Goal: Task Accomplishment & Management: Manage account settings

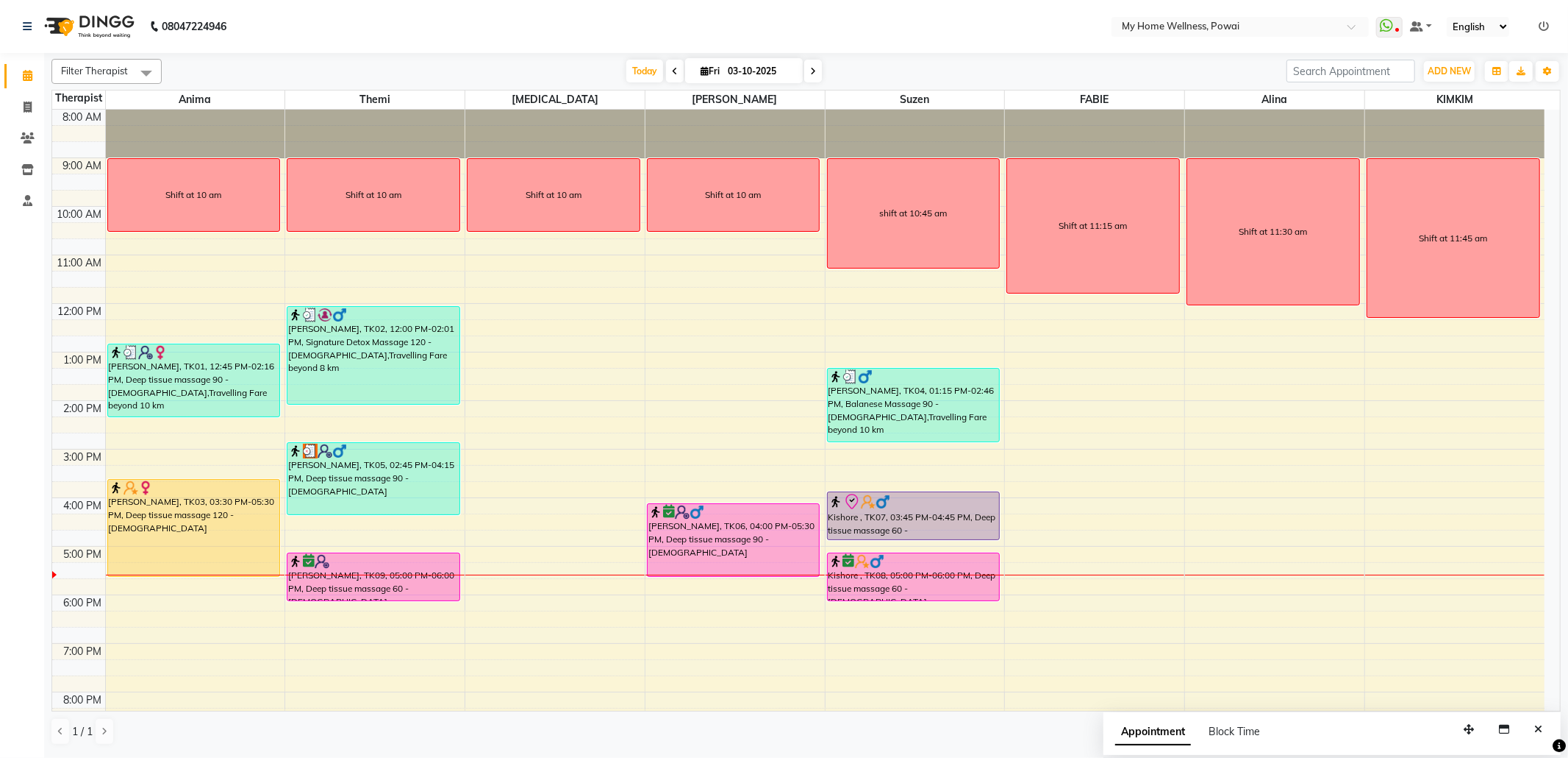
scroll to position [89, 0]
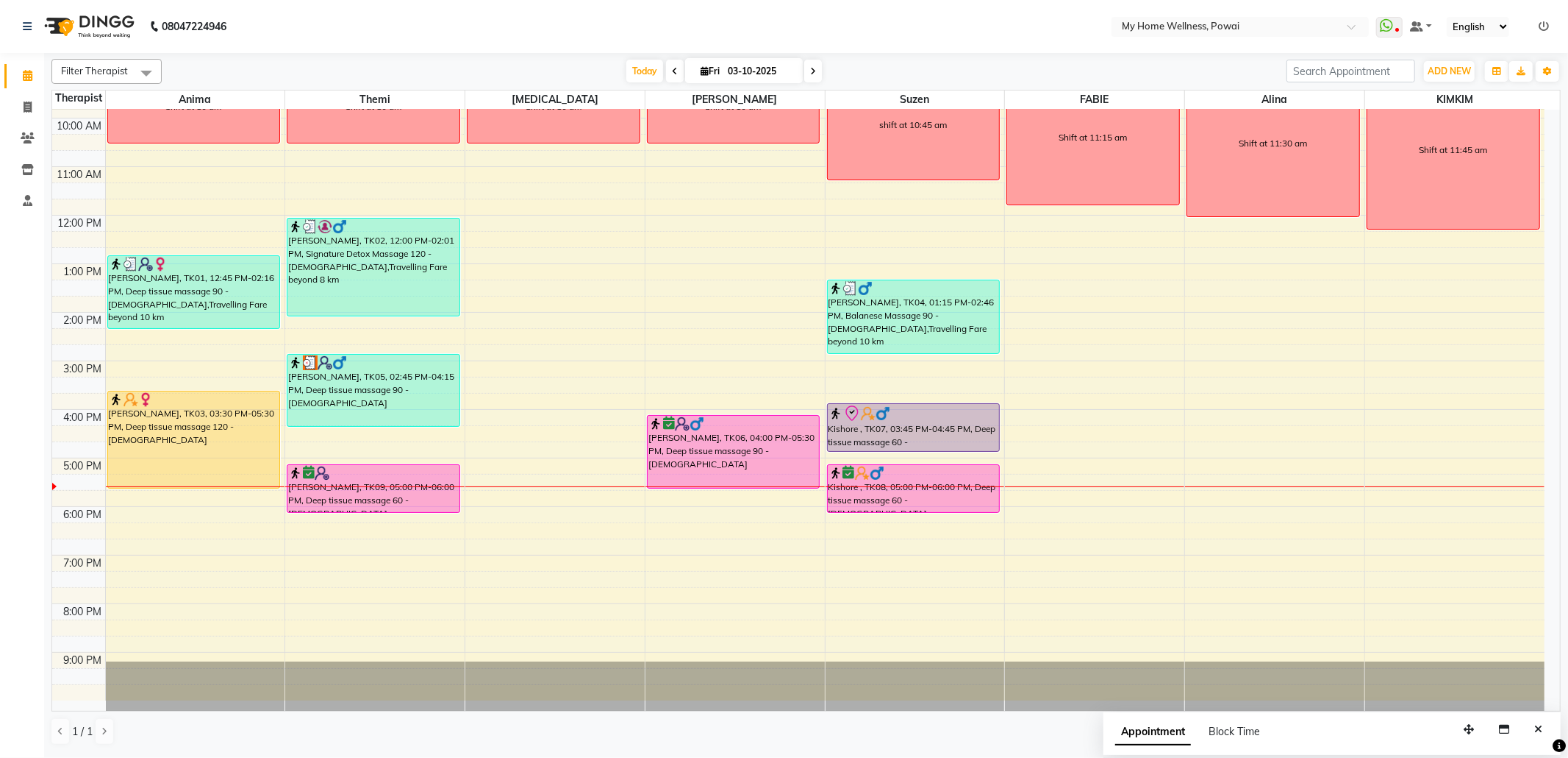
click at [135, 541] on div "8:00 AM 9:00 AM 10:00 AM 11:00 AM 12:00 PM 1:00 PM 2:00 PM 3:00 PM 4:00 PM 5:00…" at bounding box center [798, 361] width 1493 height 679
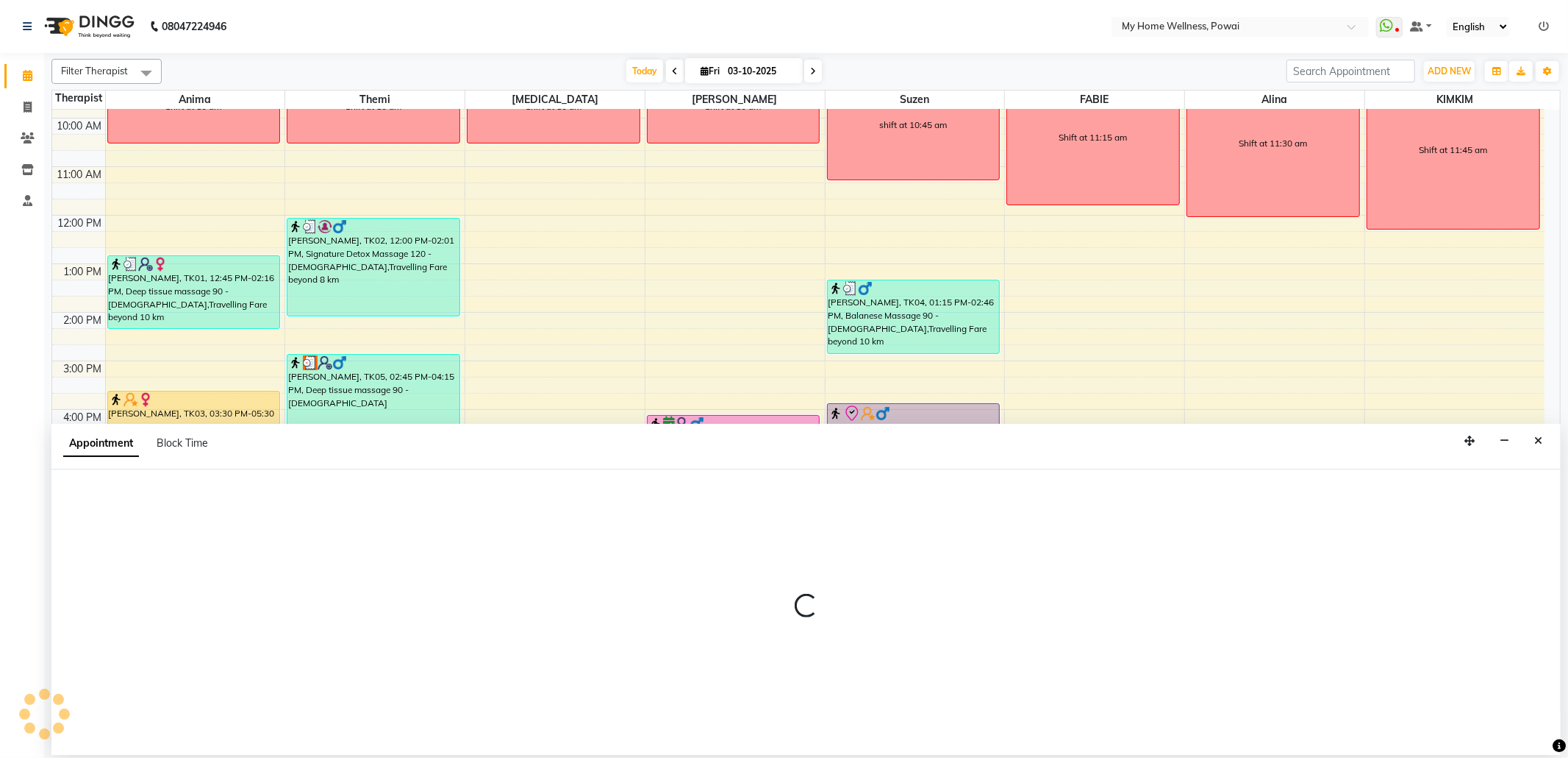
select select "89436"
select select "tentative"
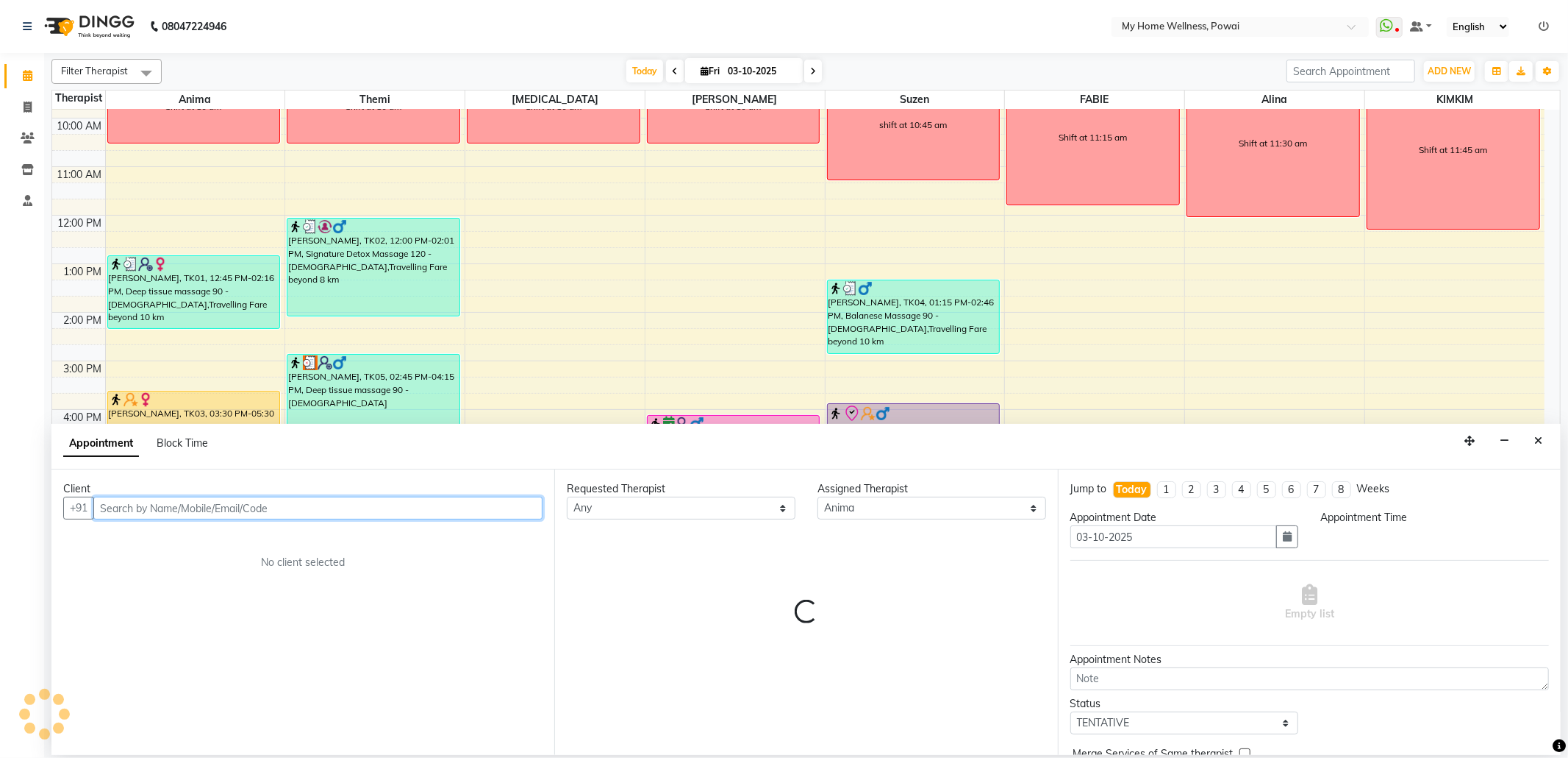
select select "1095"
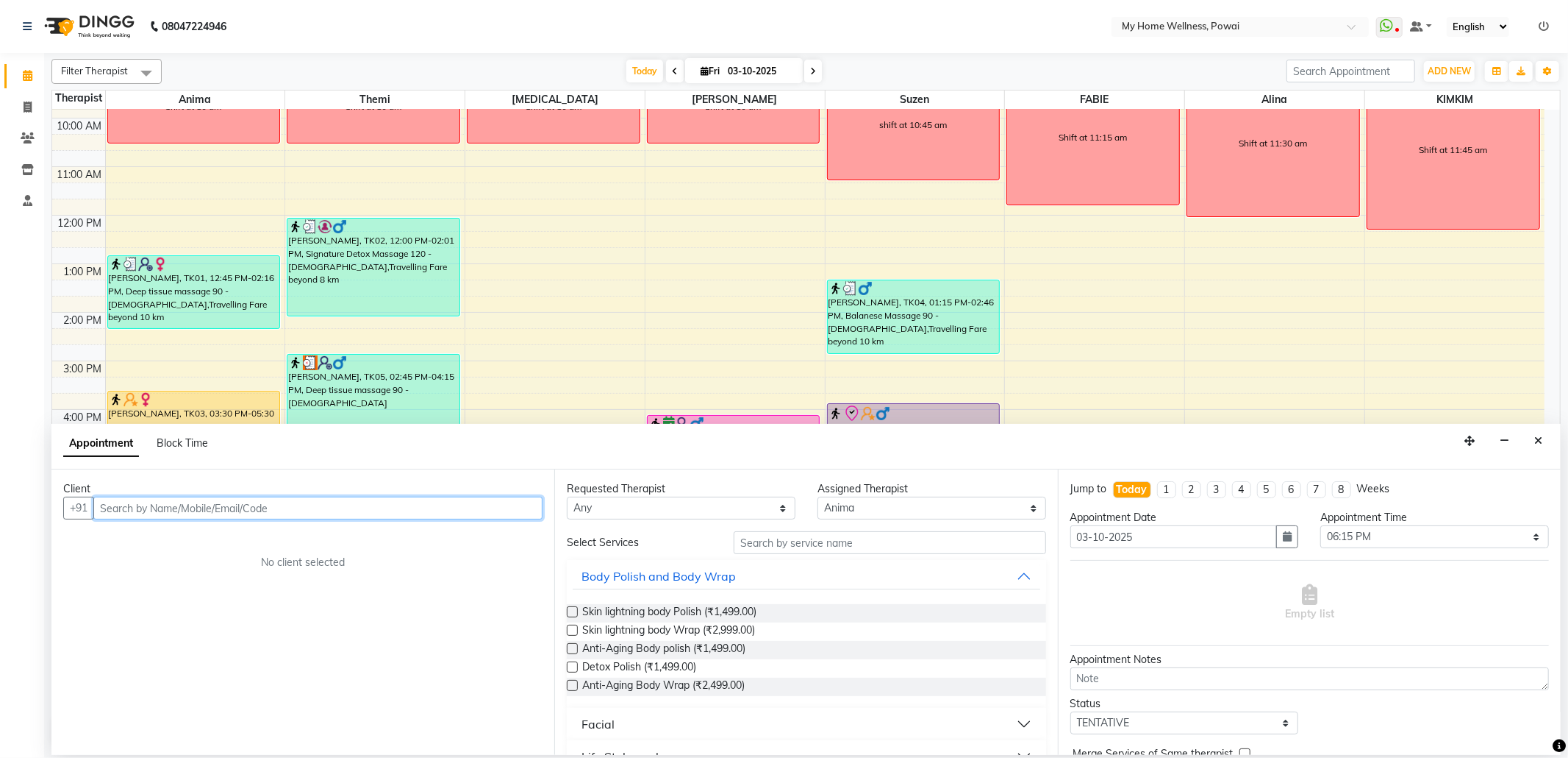
click at [194, 510] on input "text" at bounding box center [318, 508] width 449 height 23
click at [171, 547] on span "[PERSON_NAME]" at bounding box center [161, 540] width 95 height 15
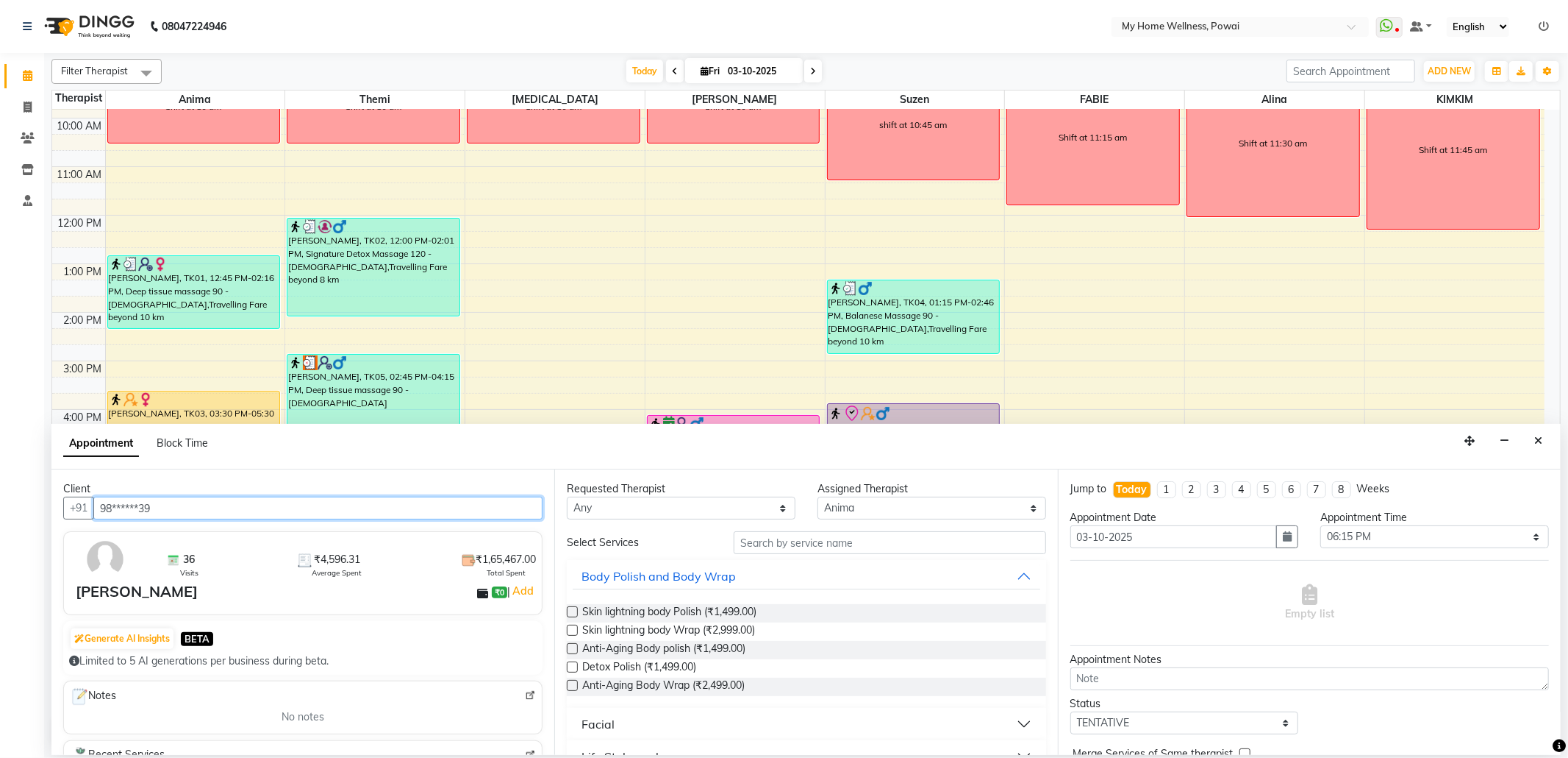
type input "98******39"
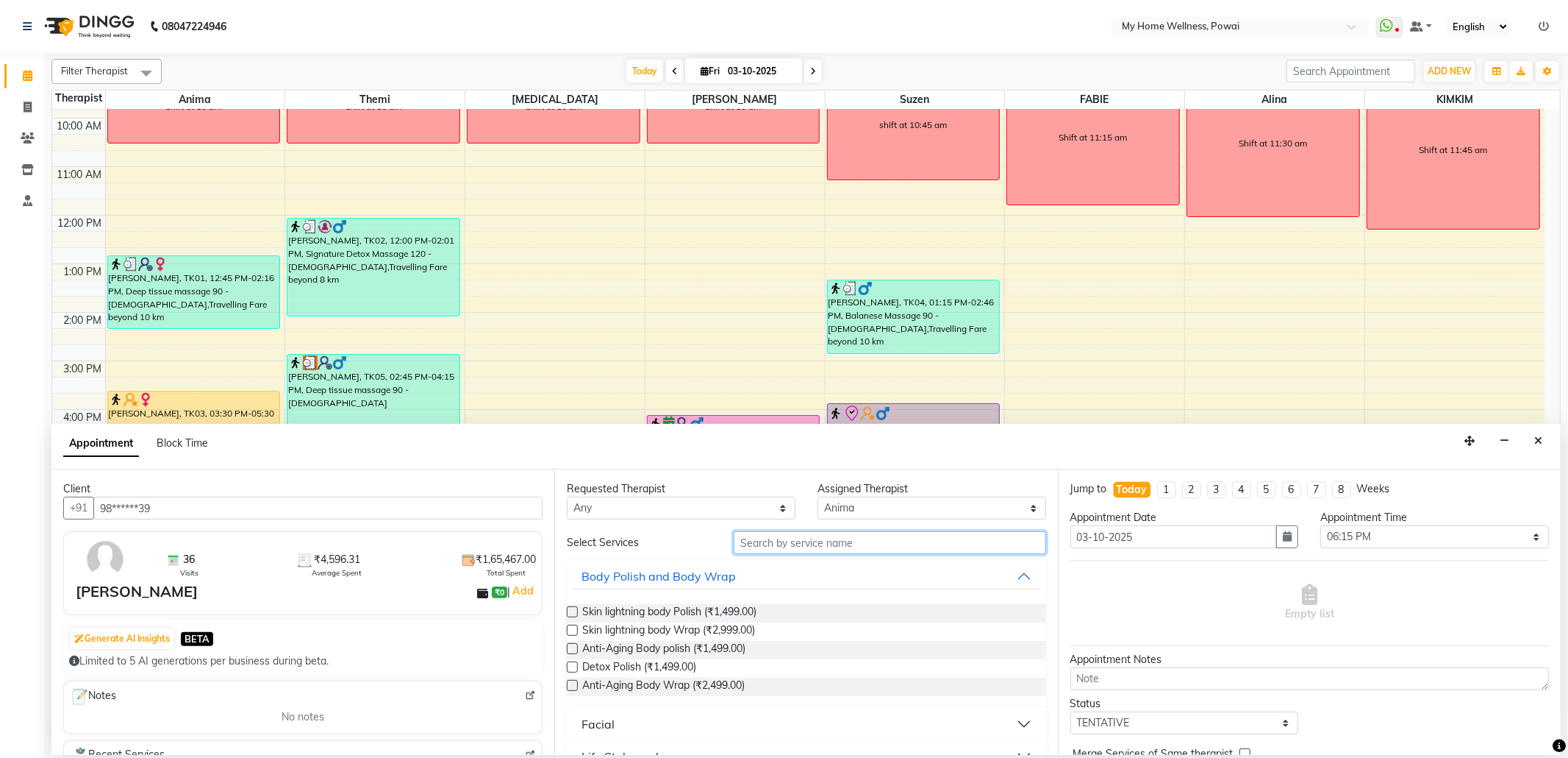
click at [760, 540] on input "text" at bounding box center [889, 542] width 312 height 23
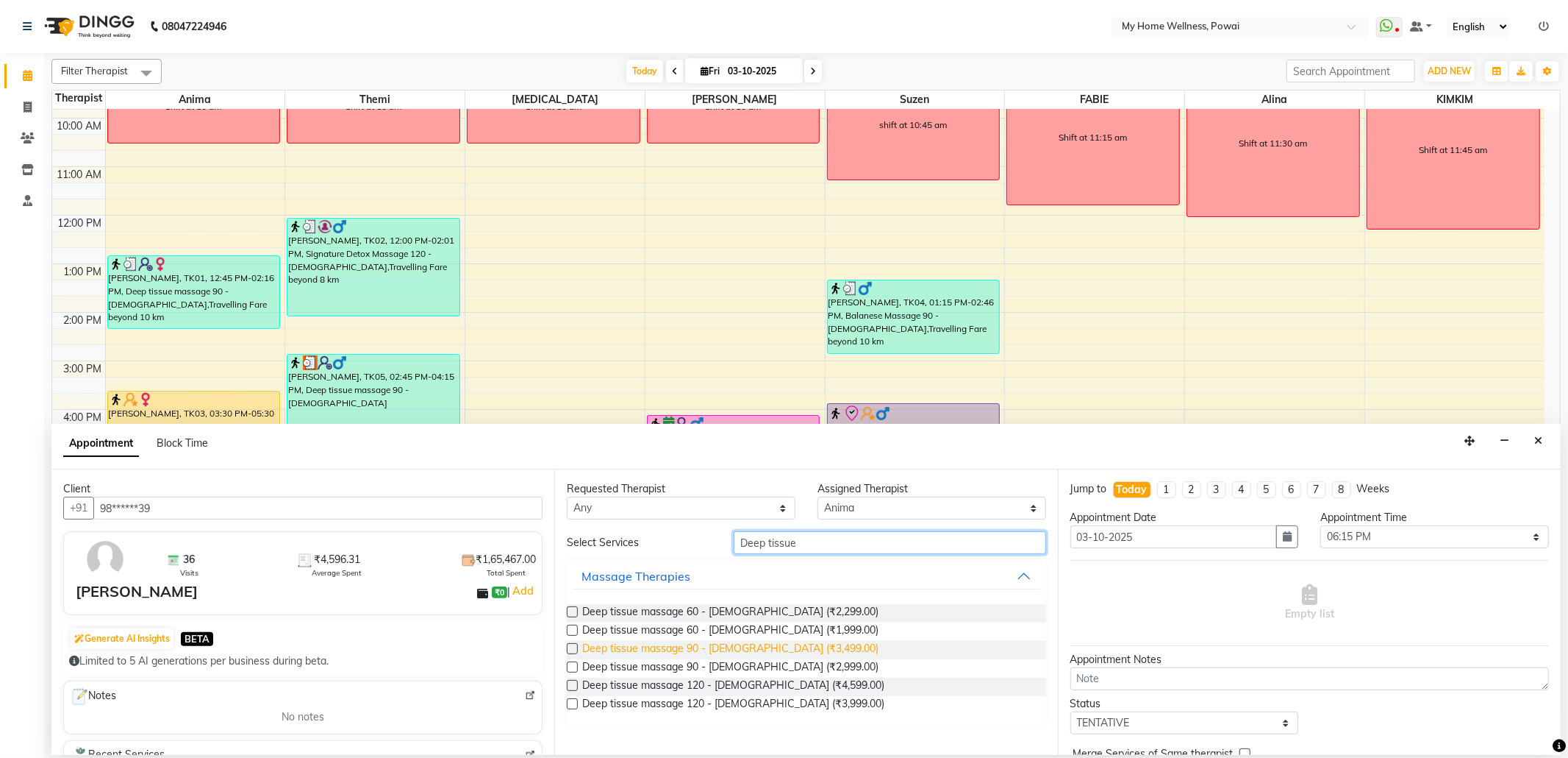
type input "Deep tissue"
click at [713, 651] on span "Deep tissue massage 90 - [DEMOGRAPHIC_DATA] (₹3,499.00)" at bounding box center [730, 650] width 296 height 18
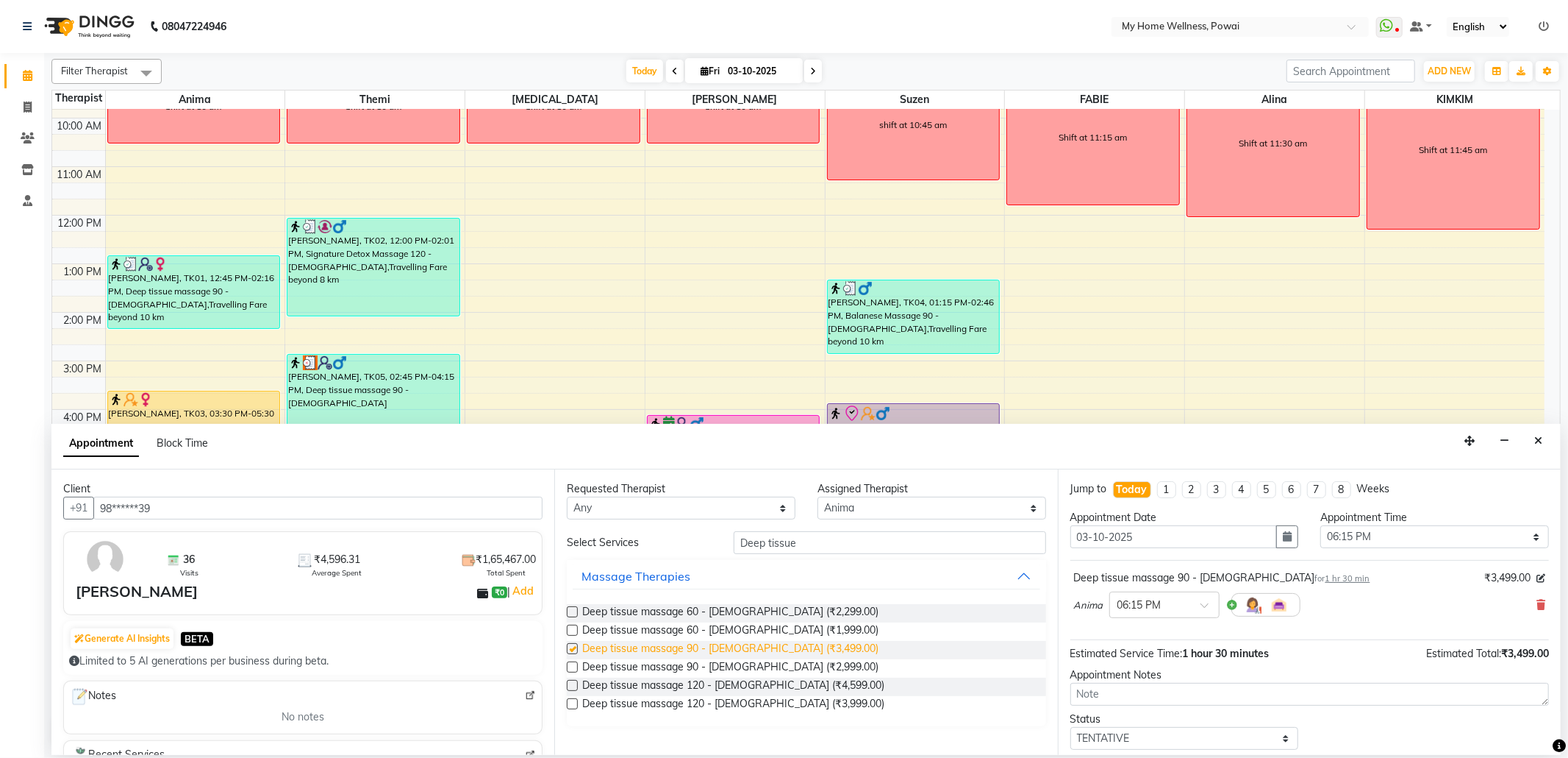
checkbox input "false"
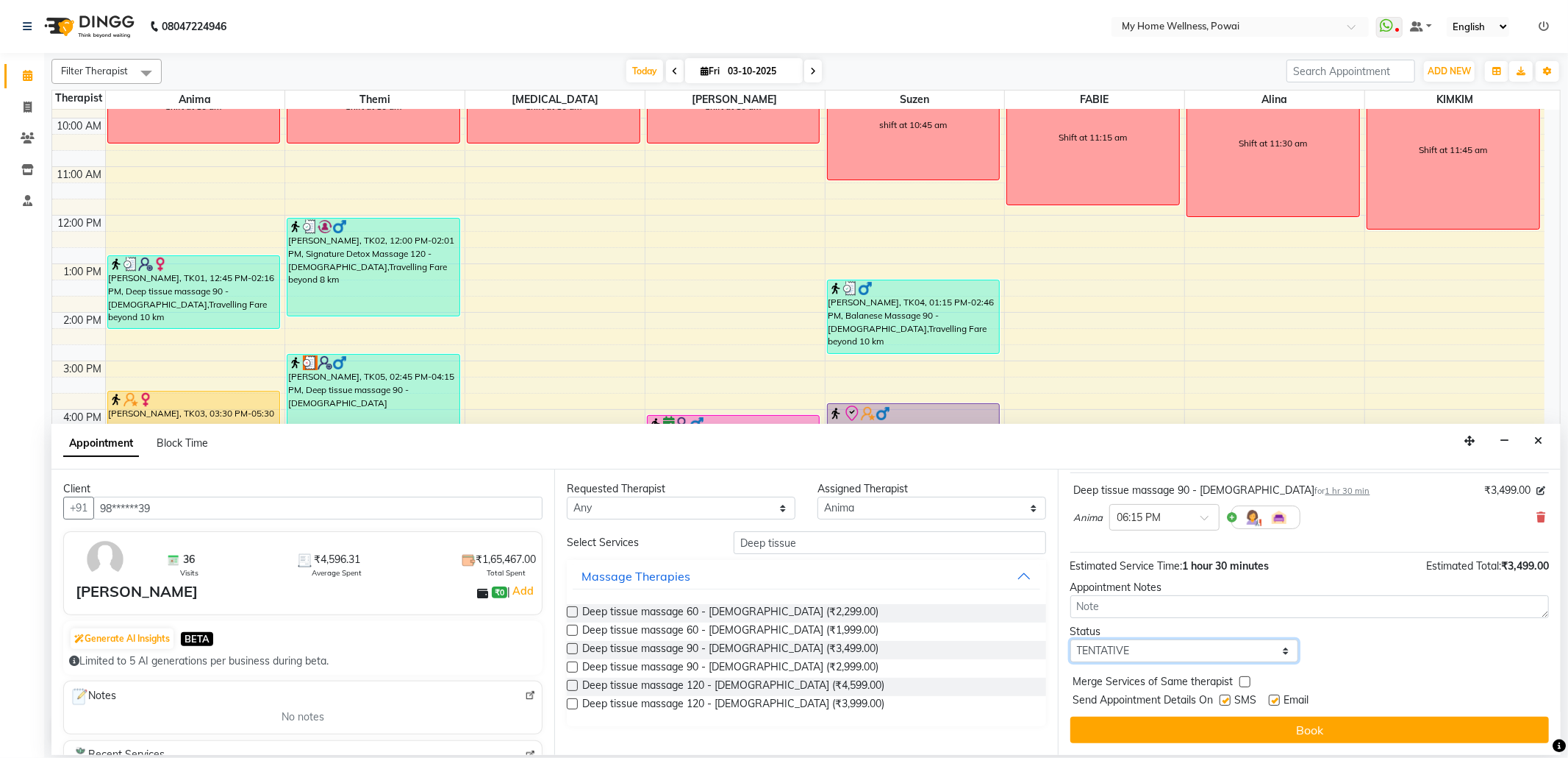
click at [1277, 654] on select "Select TENTATIVE CONFIRM CHECK-IN UPCOMING" at bounding box center [1184, 651] width 229 height 23
select select "confirm booking"
click at [1070, 640] on select "Select TENTATIVE CONFIRM CHECK-IN UPCOMING" at bounding box center [1184, 651] width 229 height 23
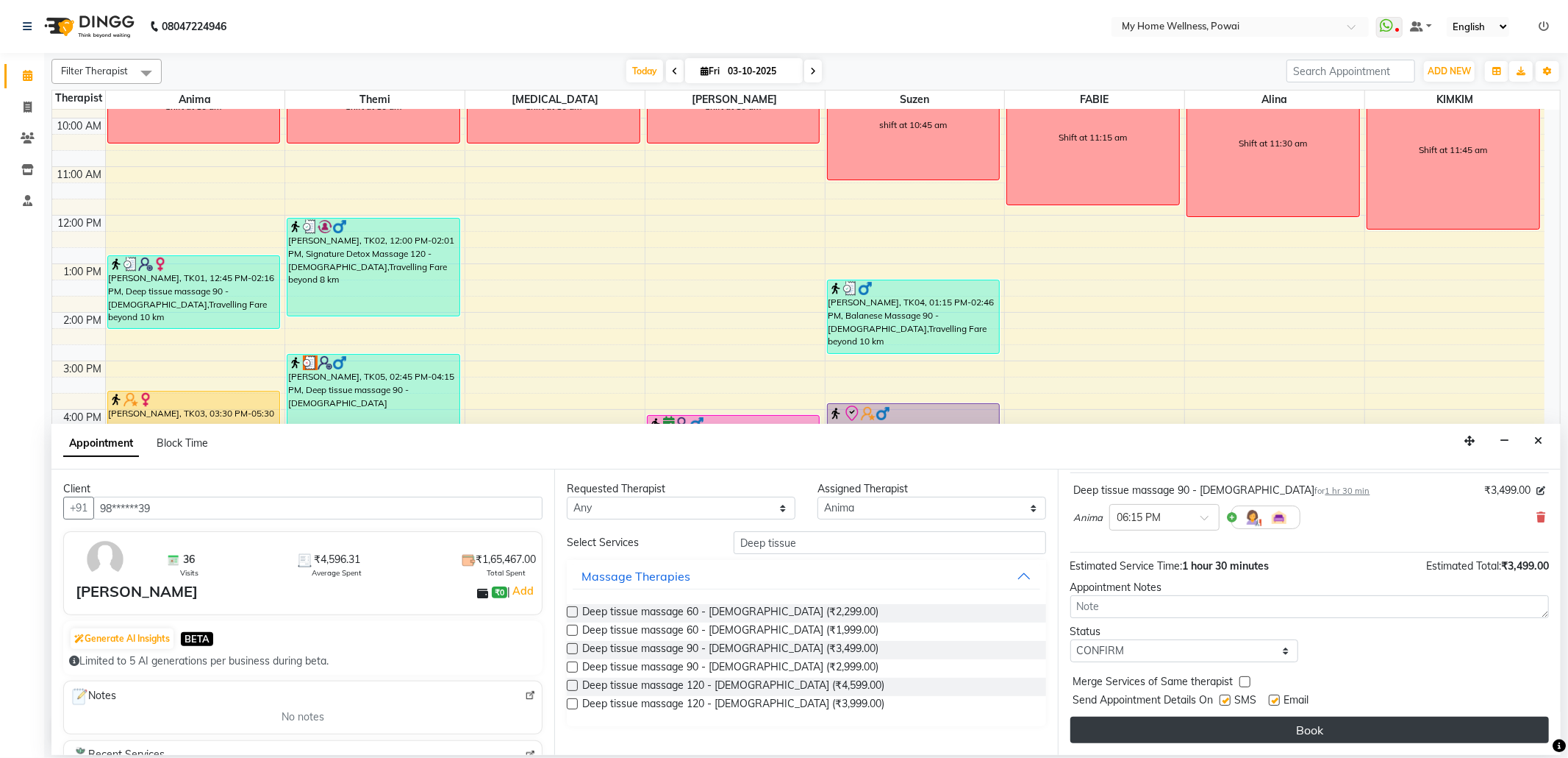
click at [1175, 730] on button "Book" at bounding box center [1309, 729] width 479 height 27
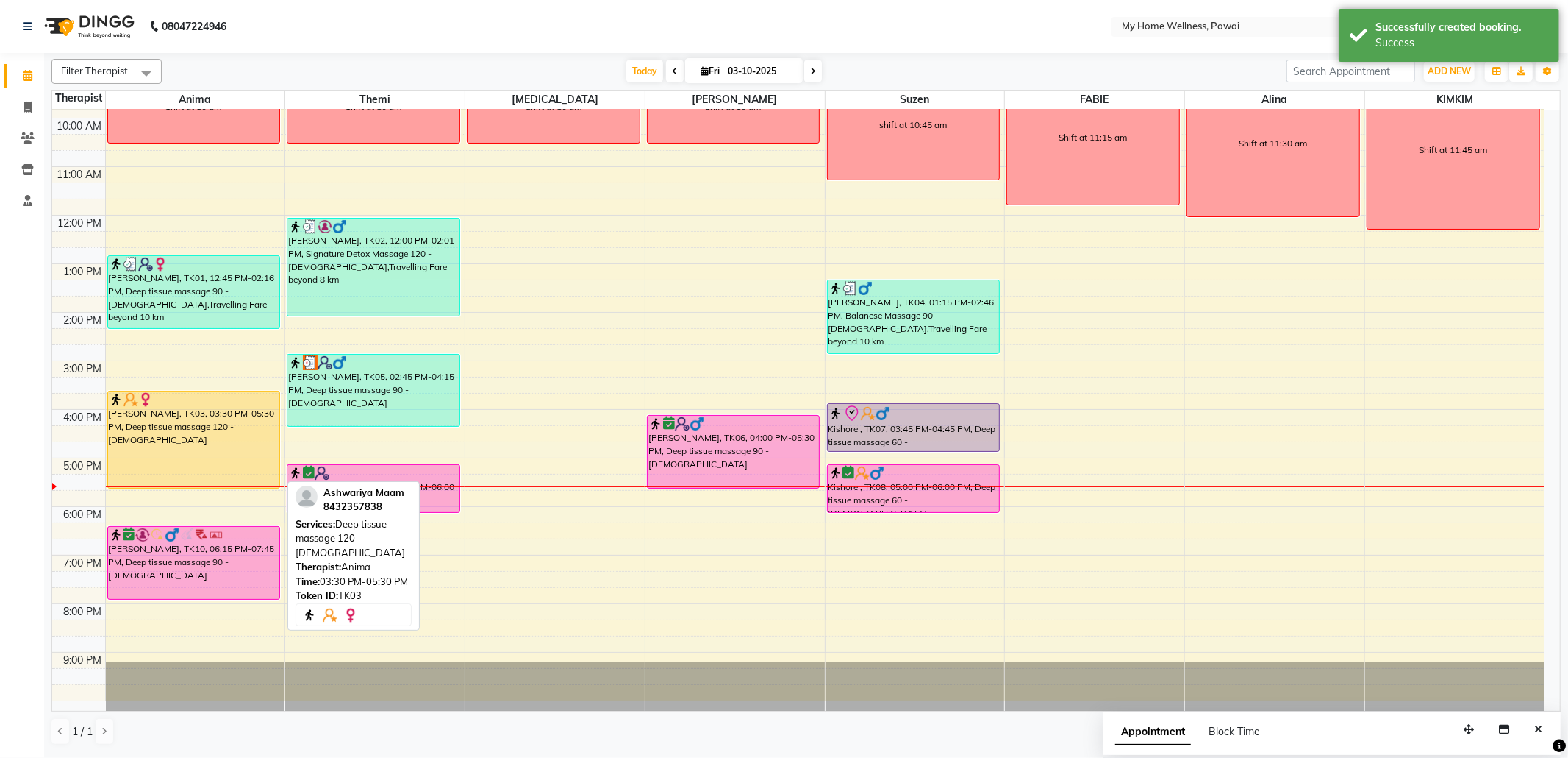
click at [228, 409] on div "[PERSON_NAME], TK03, 03:30 PM-05:30 PM, Deep tissue massage 120 - [DEMOGRAPHIC_…" at bounding box center [194, 439] width 172 height 96
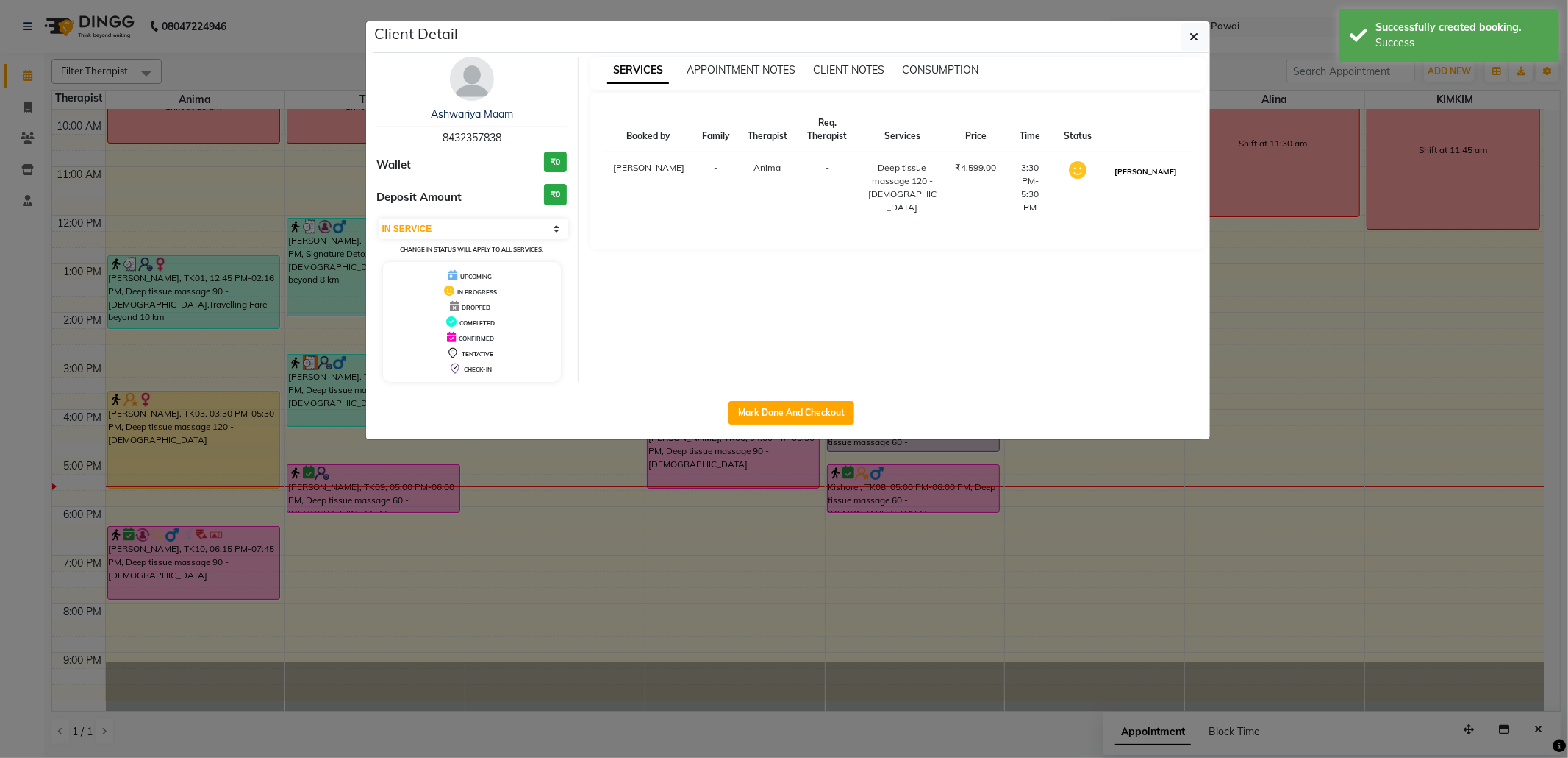
click at [1156, 172] on button "[PERSON_NAME]" at bounding box center [1145, 172] width 70 height 18
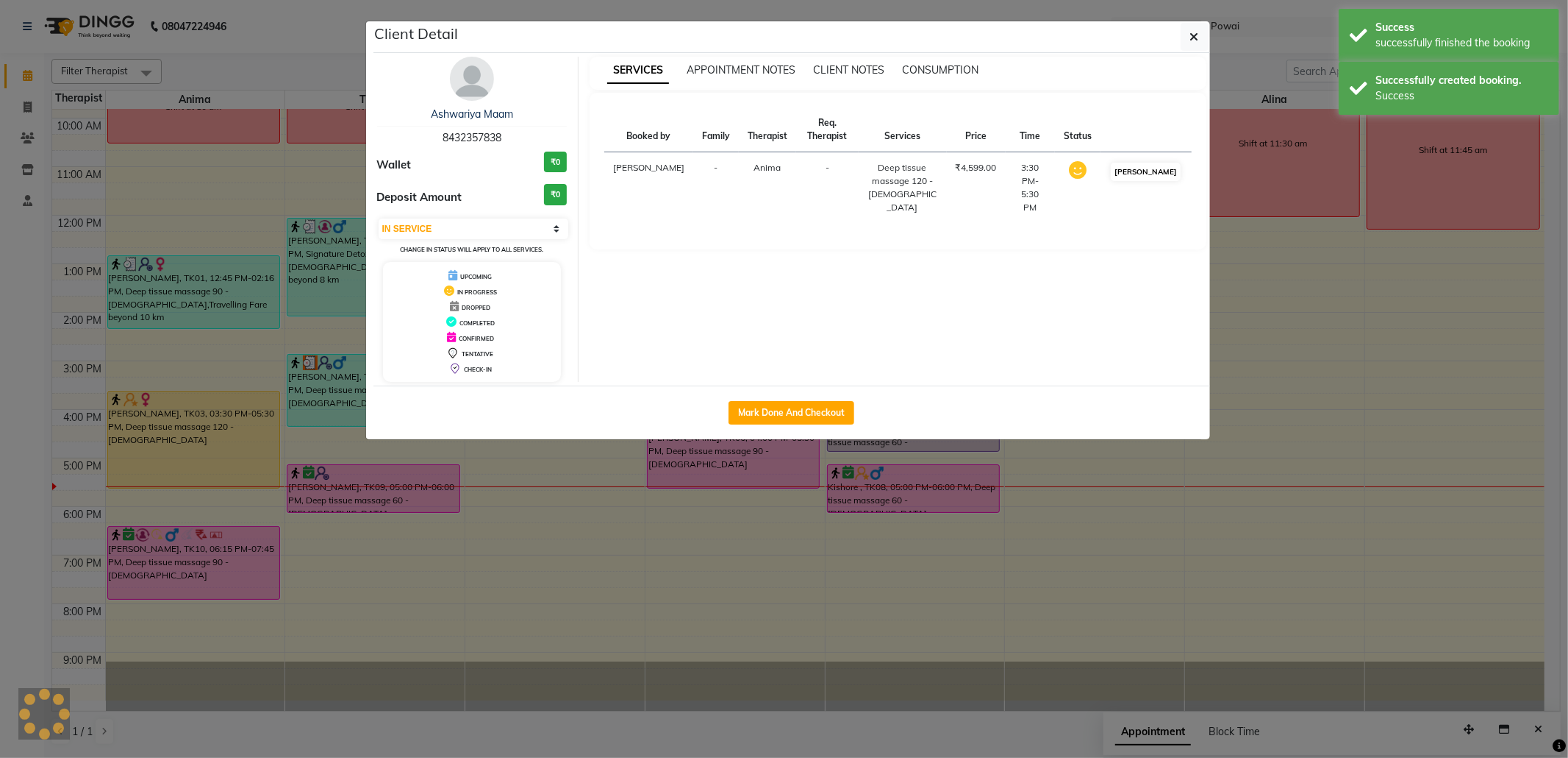
select select "3"
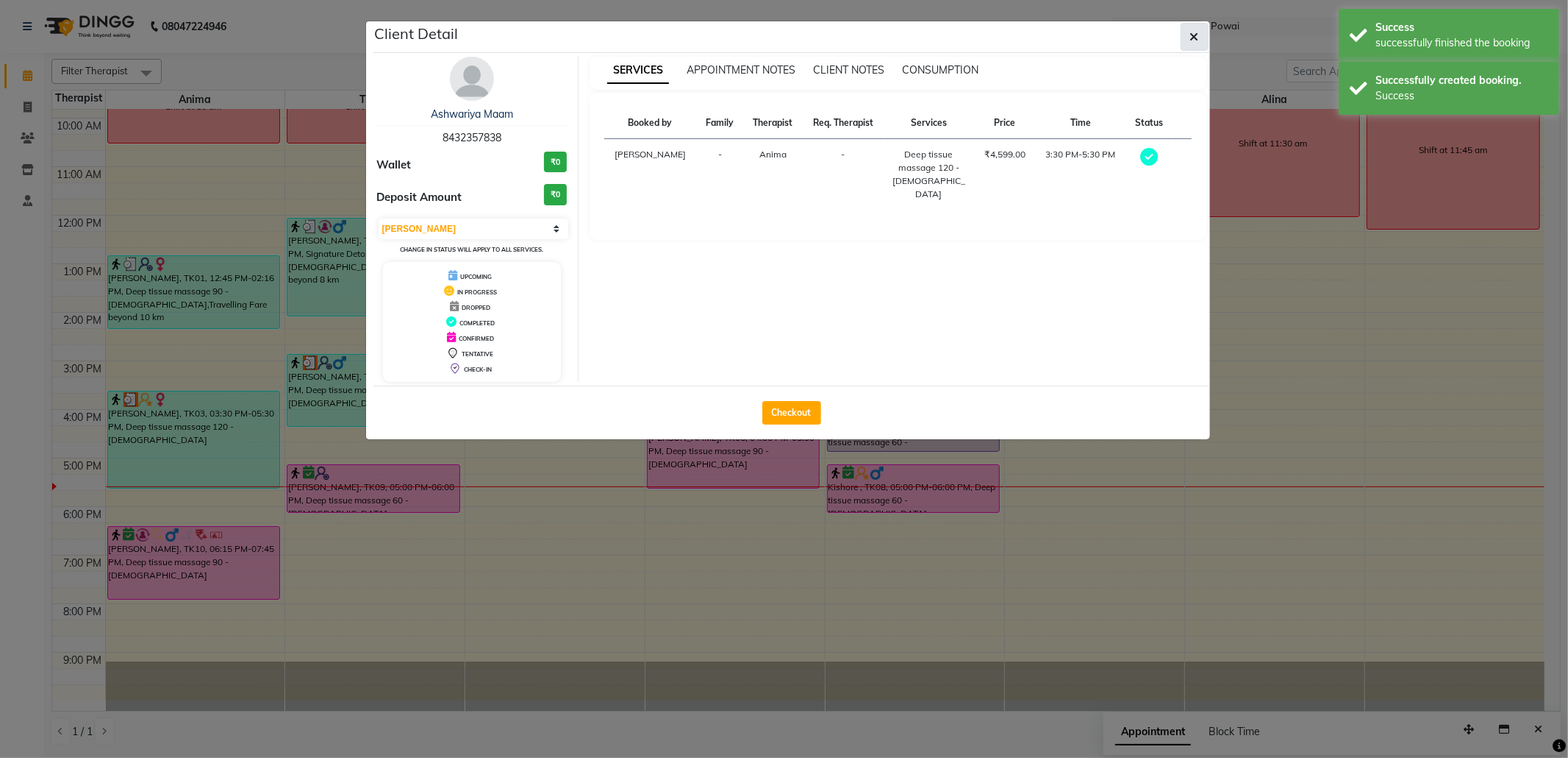
click at [1191, 33] on icon "button" at bounding box center [1195, 37] width 9 height 12
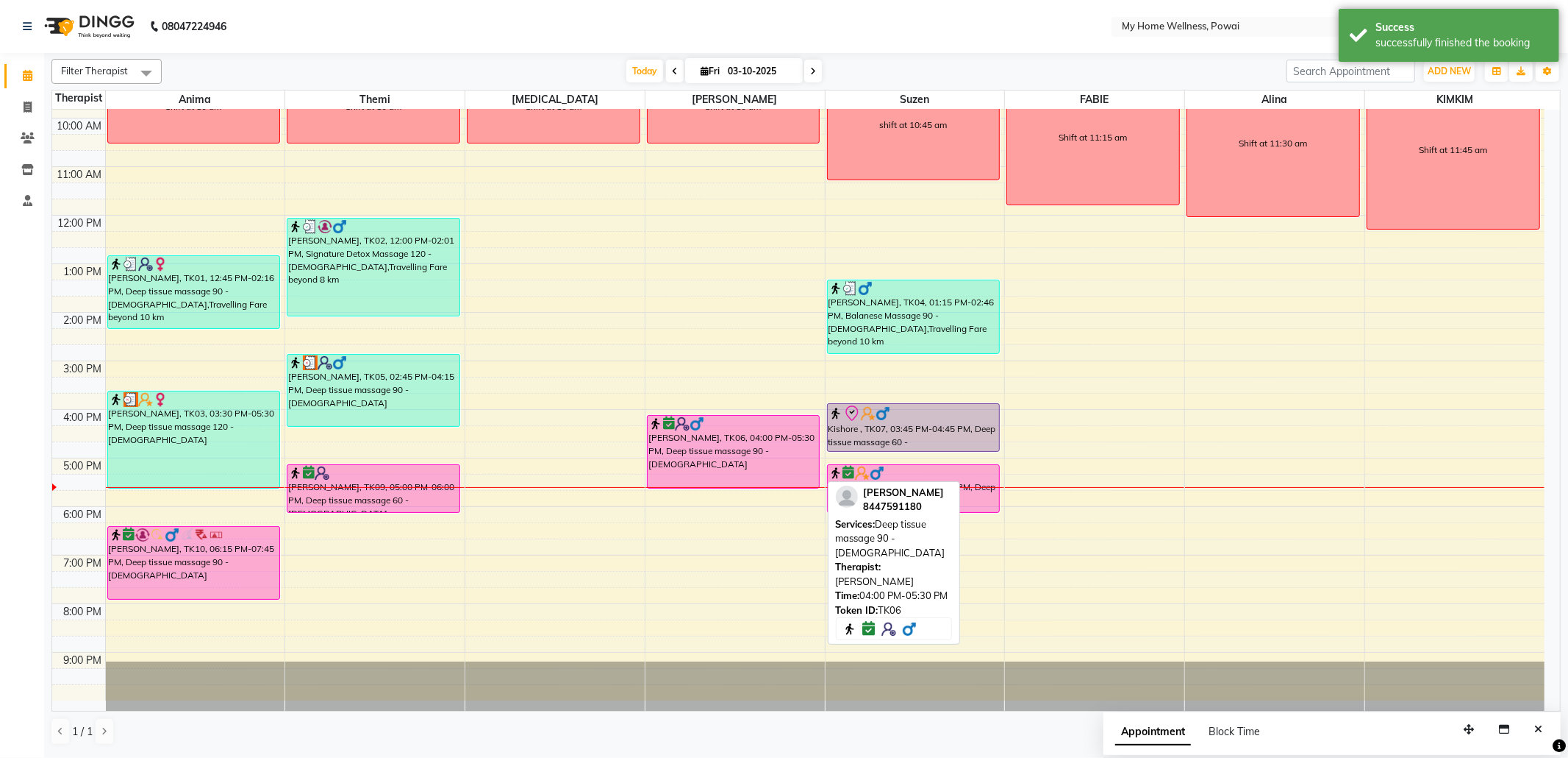
click at [722, 453] on div "[PERSON_NAME], TK06, 04:00 PM-05:30 PM, Deep tissue massage 90 - [DEMOGRAPHIC_D…" at bounding box center [733, 451] width 172 height 72
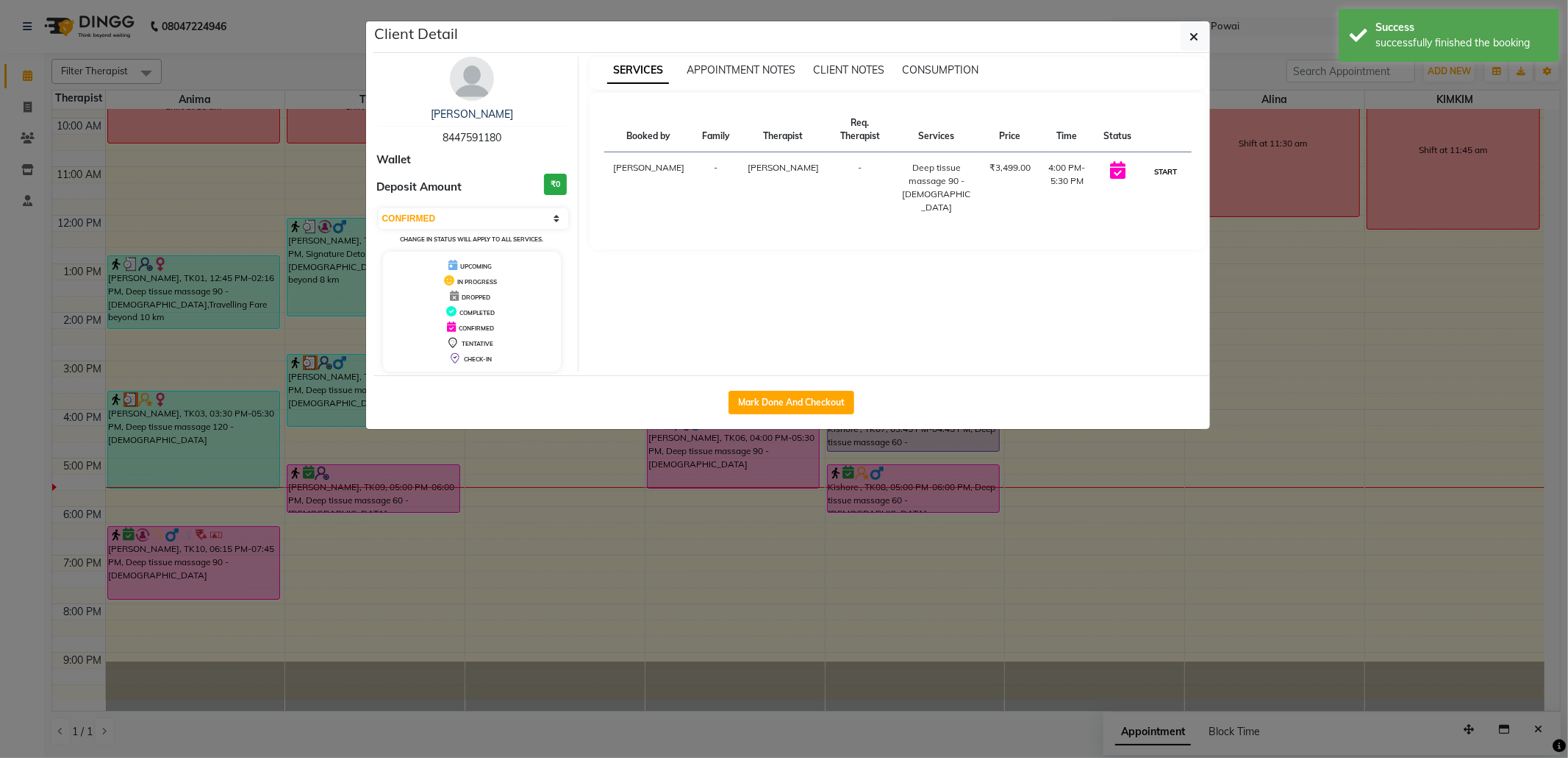
click at [1173, 173] on button "START" at bounding box center [1165, 172] width 30 height 18
select select "1"
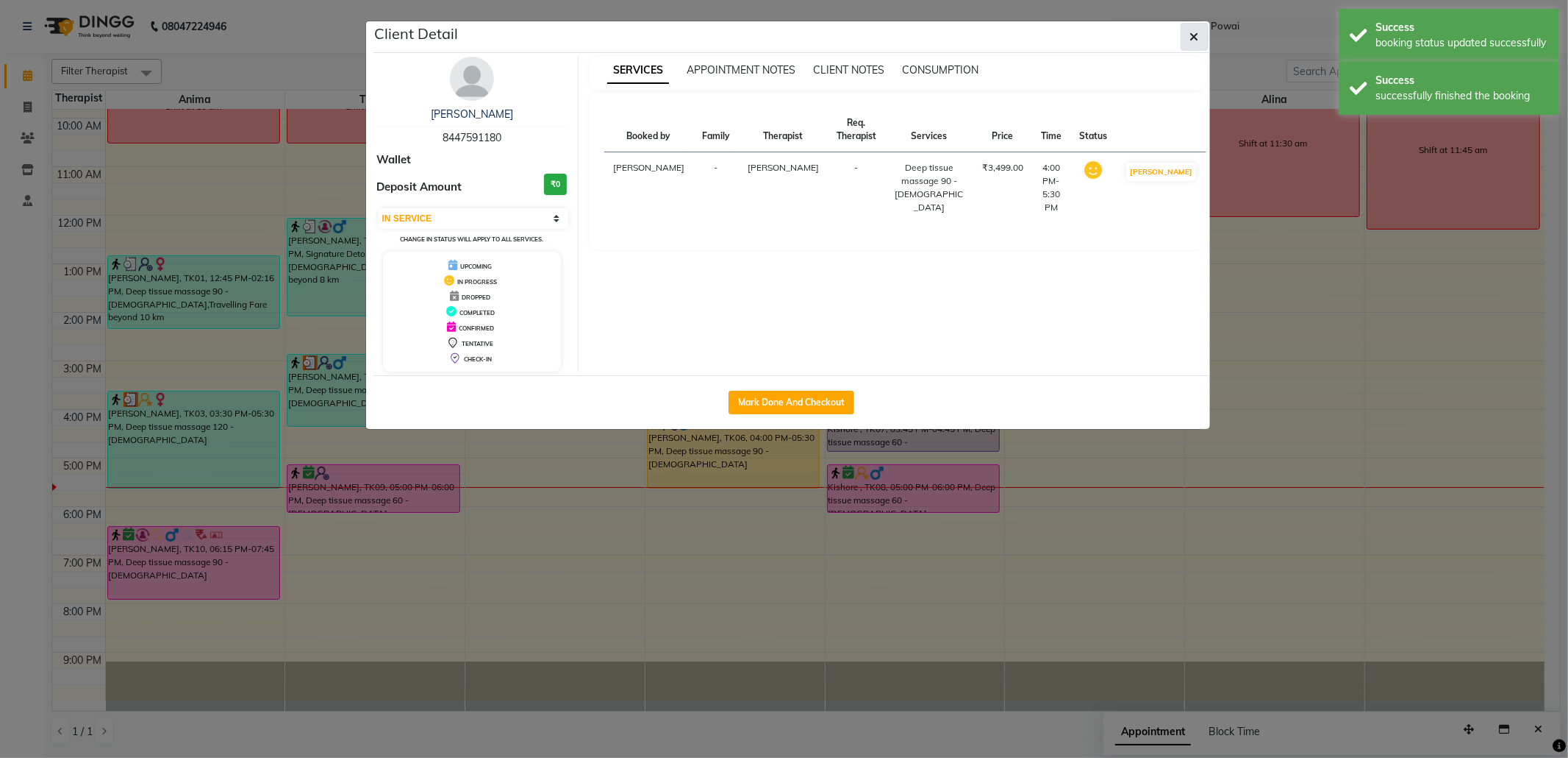
click at [1192, 40] on icon "button" at bounding box center [1195, 37] width 9 height 12
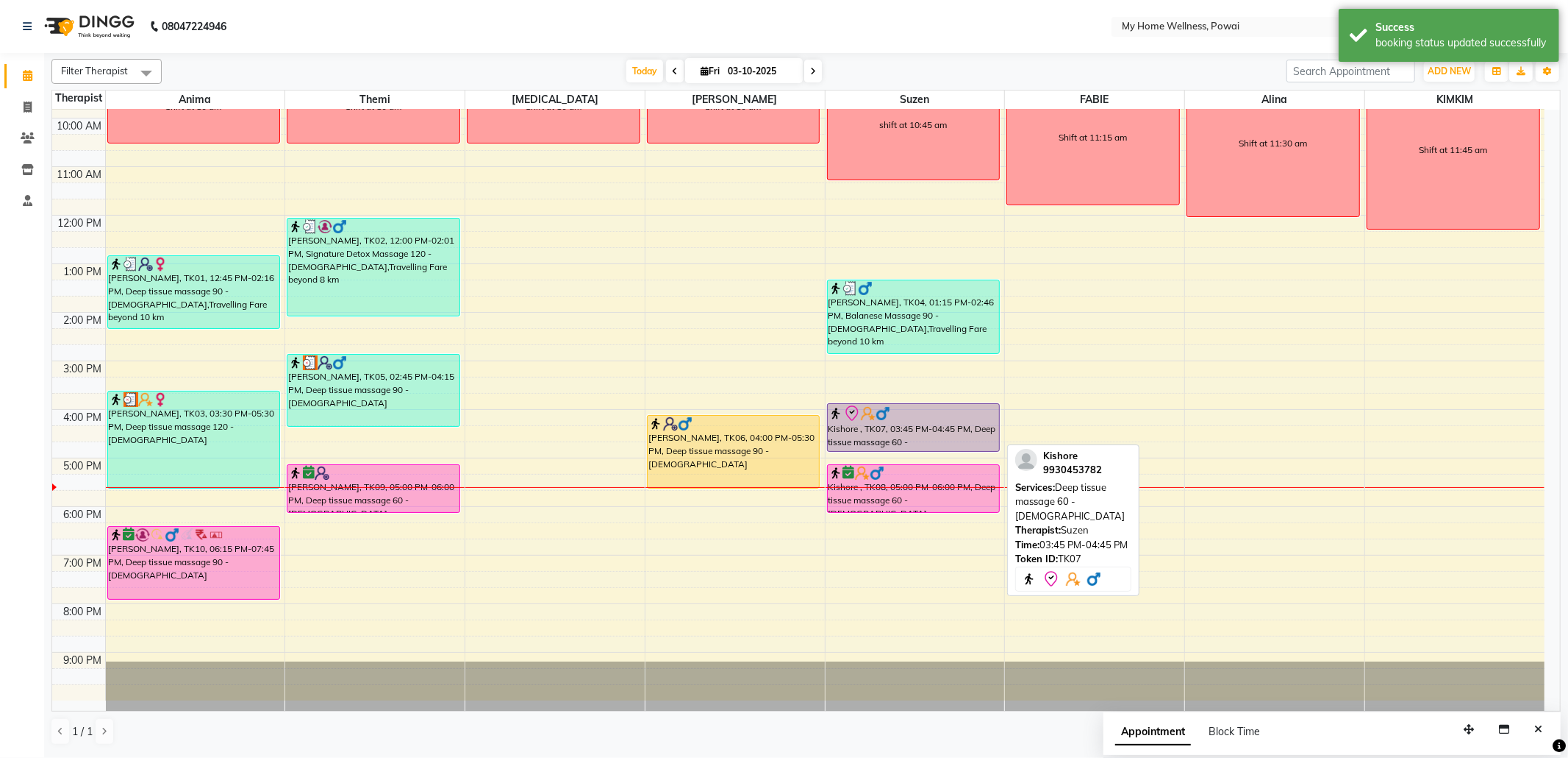
click at [910, 438] on div "Kishore , TK07, 03:45 PM-04:45 PM, Deep tissue massage 60 - [DEMOGRAPHIC_DATA]" at bounding box center [913, 427] width 172 height 47
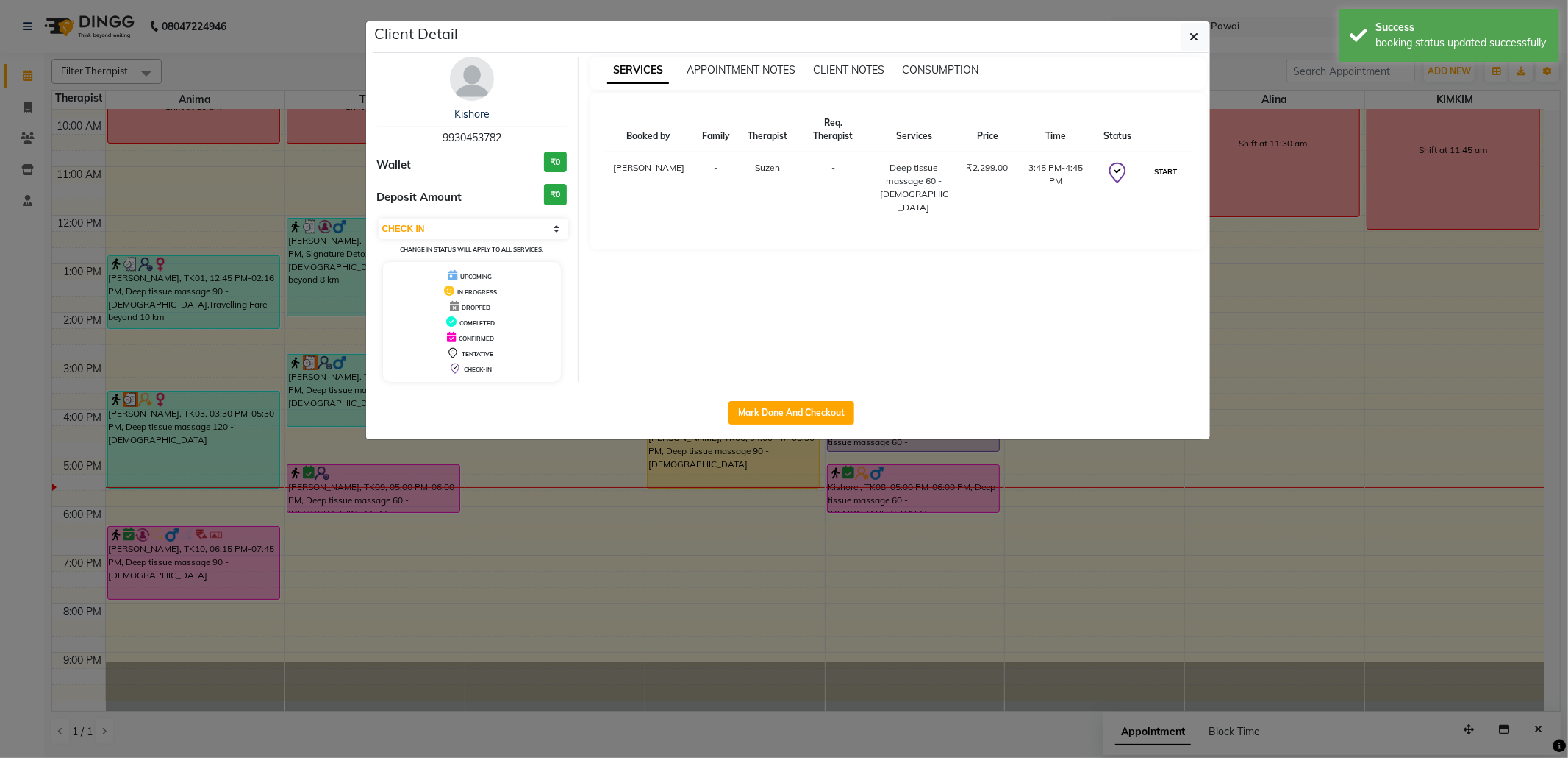
click at [1174, 174] on button "START" at bounding box center [1165, 172] width 30 height 18
select select "1"
click at [1197, 29] on span "button" at bounding box center [1195, 36] width 9 height 15
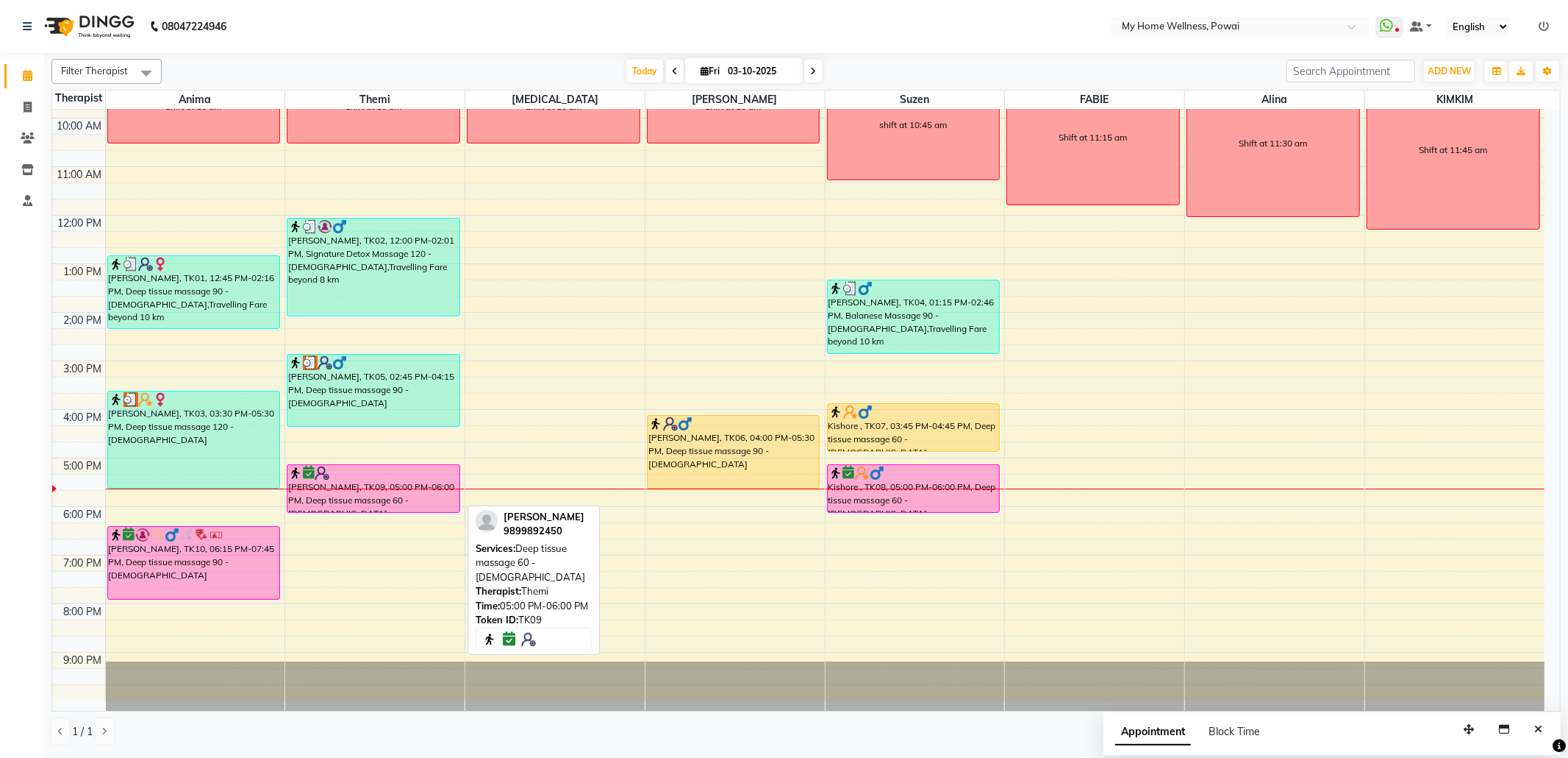
click at [427, 489] on div at bounding box center [374, 489] width 179 height 1
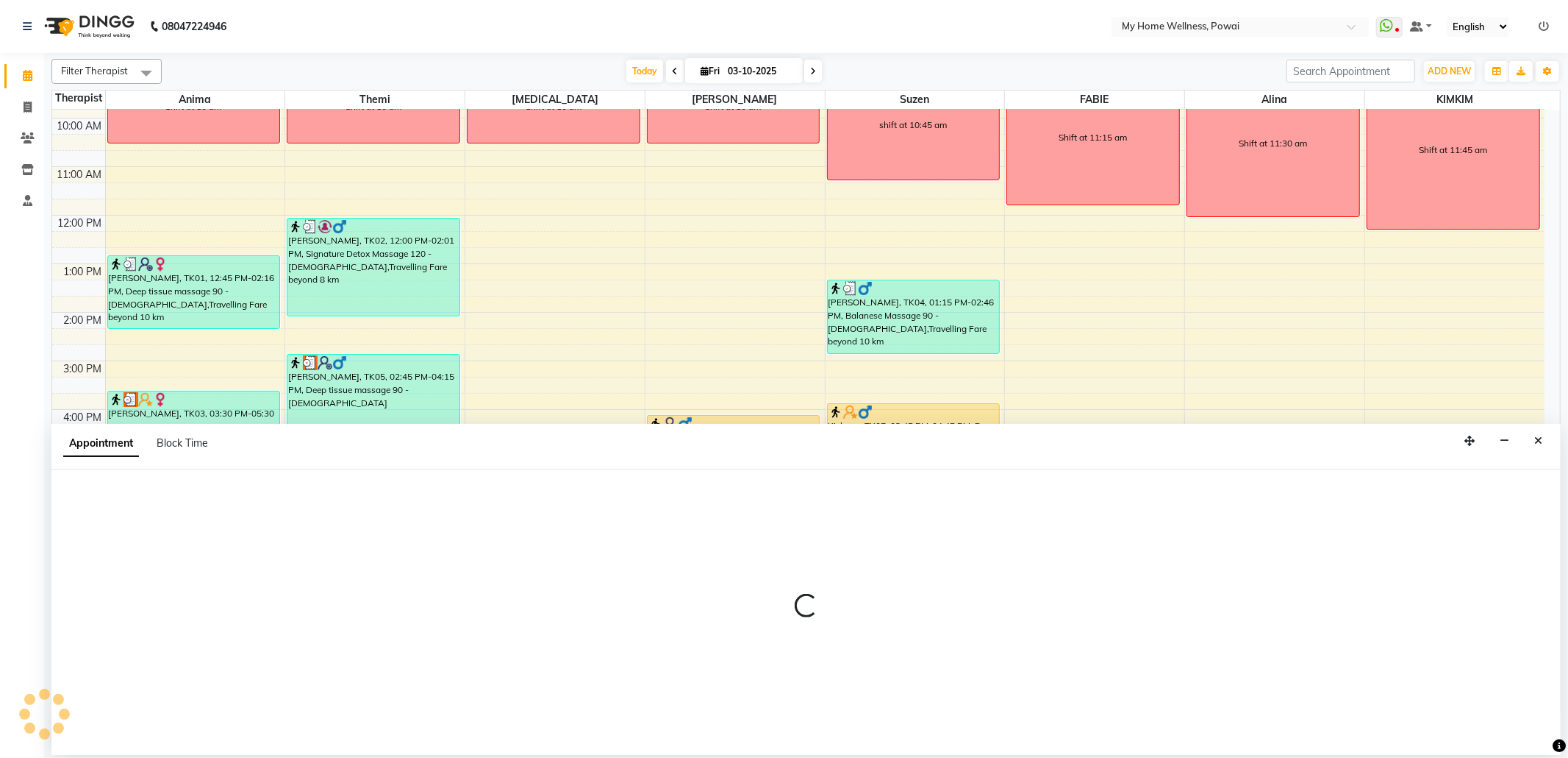
select select "65929"
select select "tentative"
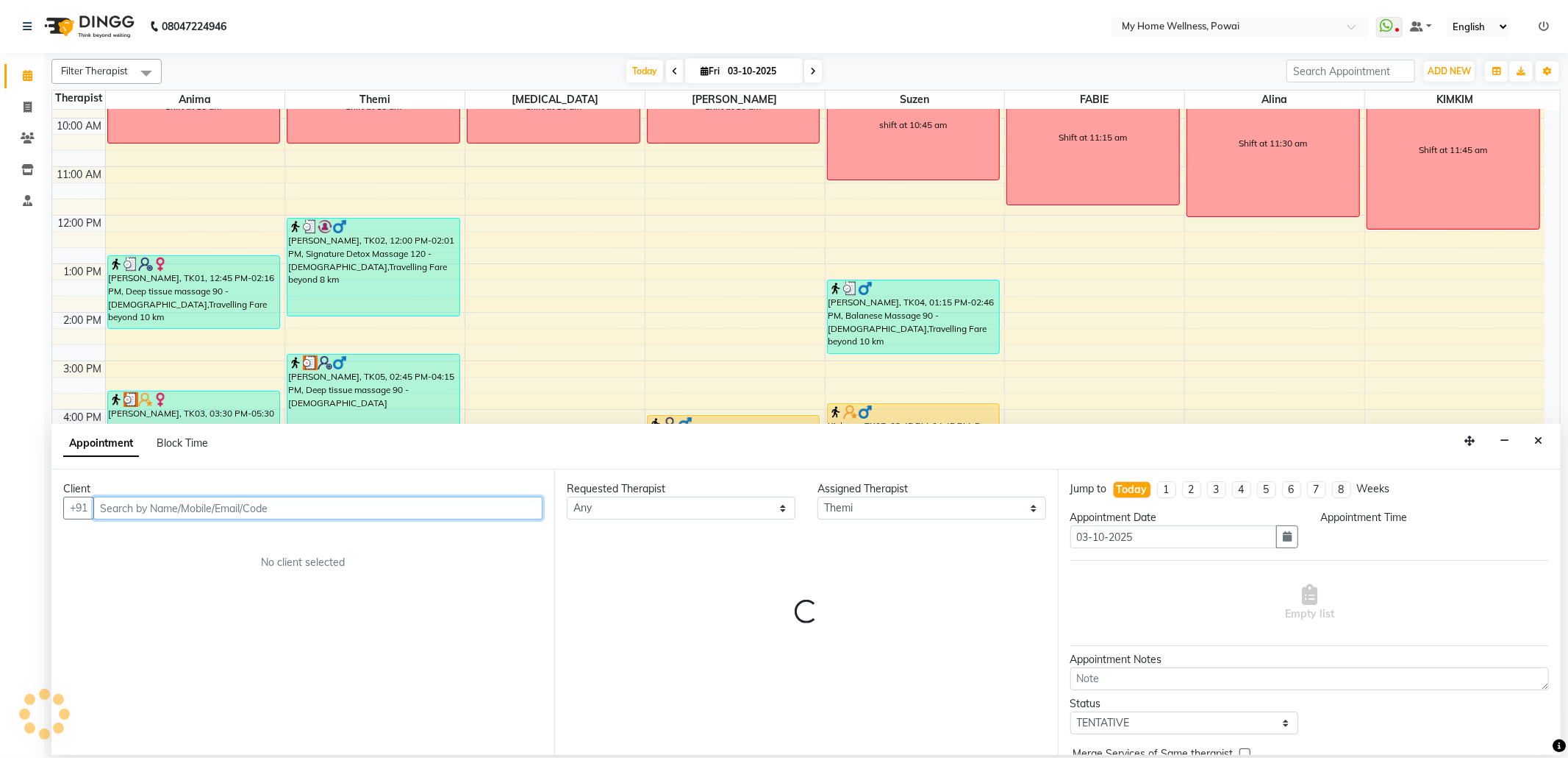
select select "1035"
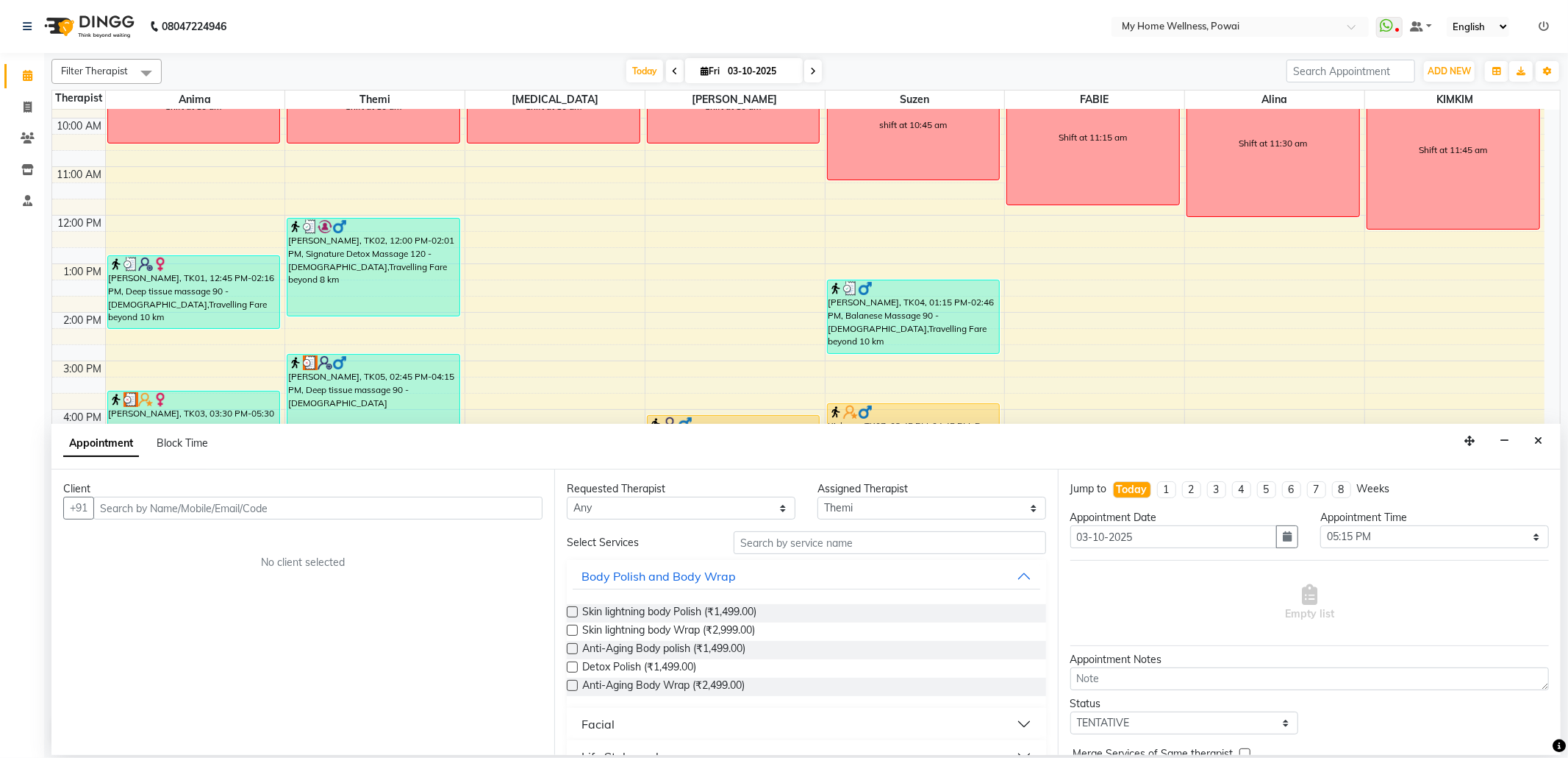
click at [1539, 444] on icon "Close" at bounding box center [1538, 441] width 8 height 10
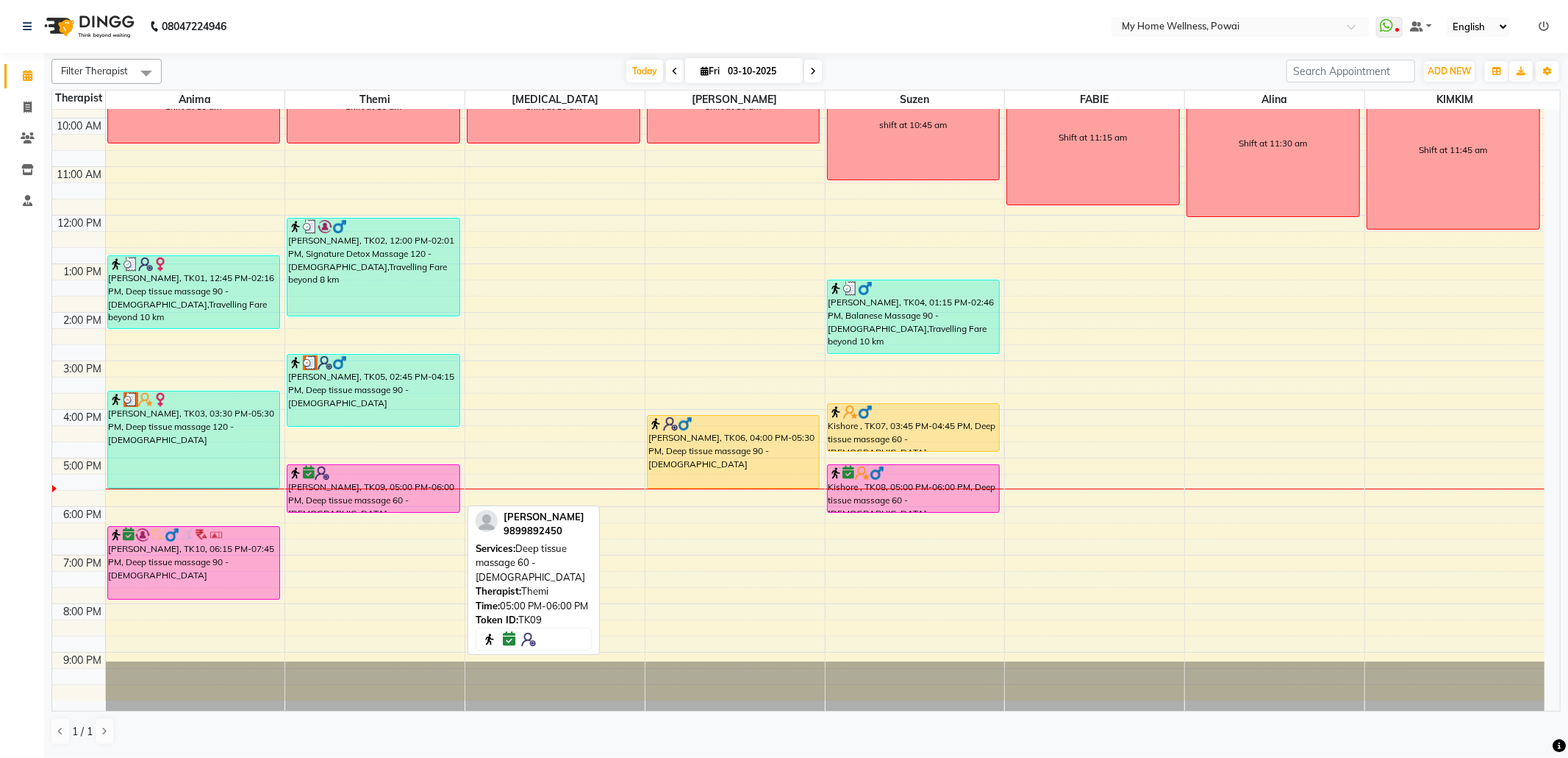
click at [350, 480] on div "[PERSON_NAME], TK09, 05:00 PM-06:00 PM, Deep tissue massage 60 - [DEMOGRAPHIC_D…" at bounding box center [373, 489] width 172 height 47
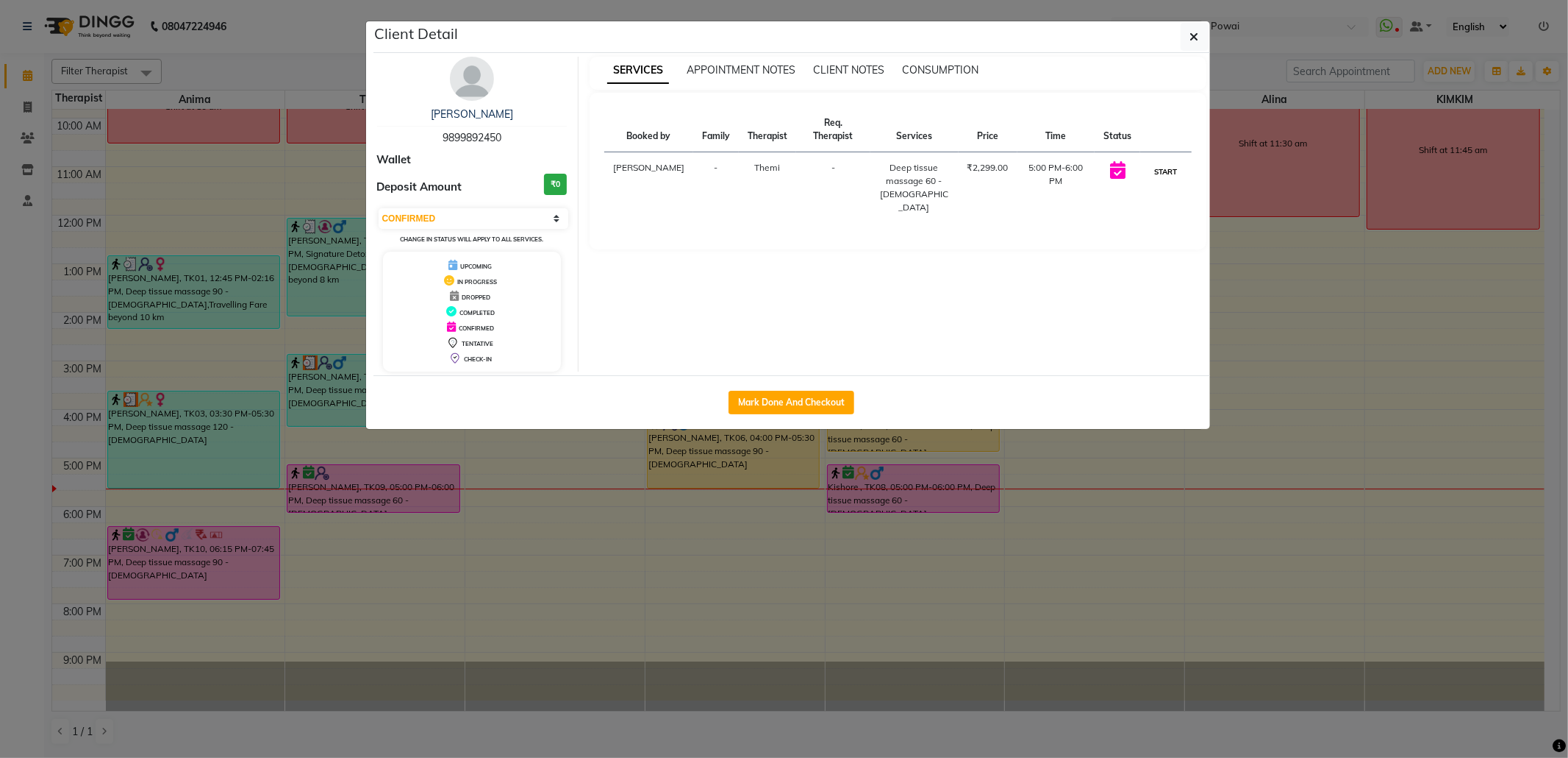
click at [1165, 169] on button "START" at bounding box center [1165, 172] width 30 height 18
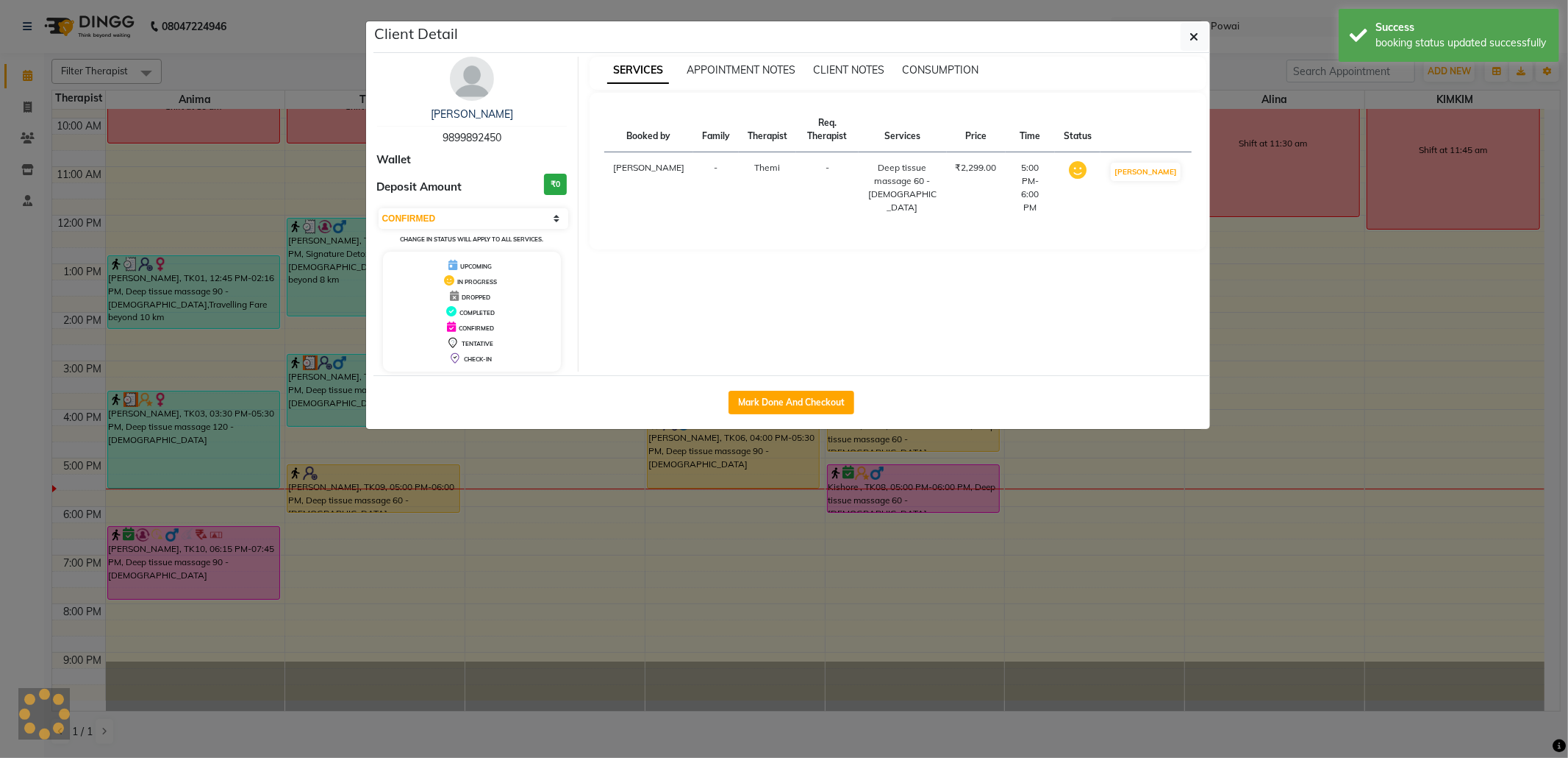
select select "1"
click at [1200, 31] on button "button" at bounding box center [1195, 36] width 28 height 28
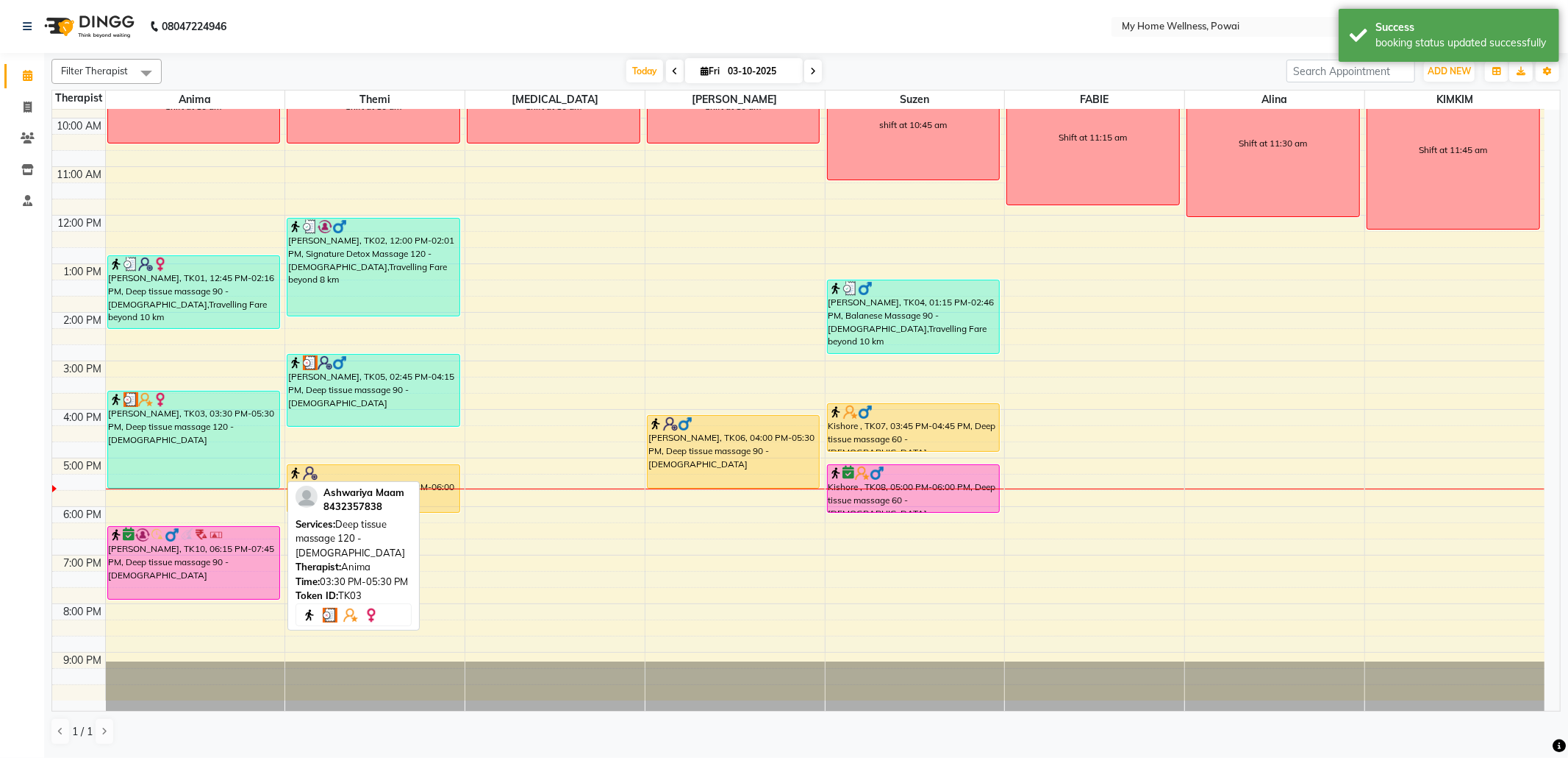
click at [119, 446] on div "[PERSON_NAME], TK03, 03:30 PM-05:30 PM, Deep tissue massage 120 - [DEMOGRAPHIC_…" at bounding box center [194, 439] width 172 height 96
select select "3"
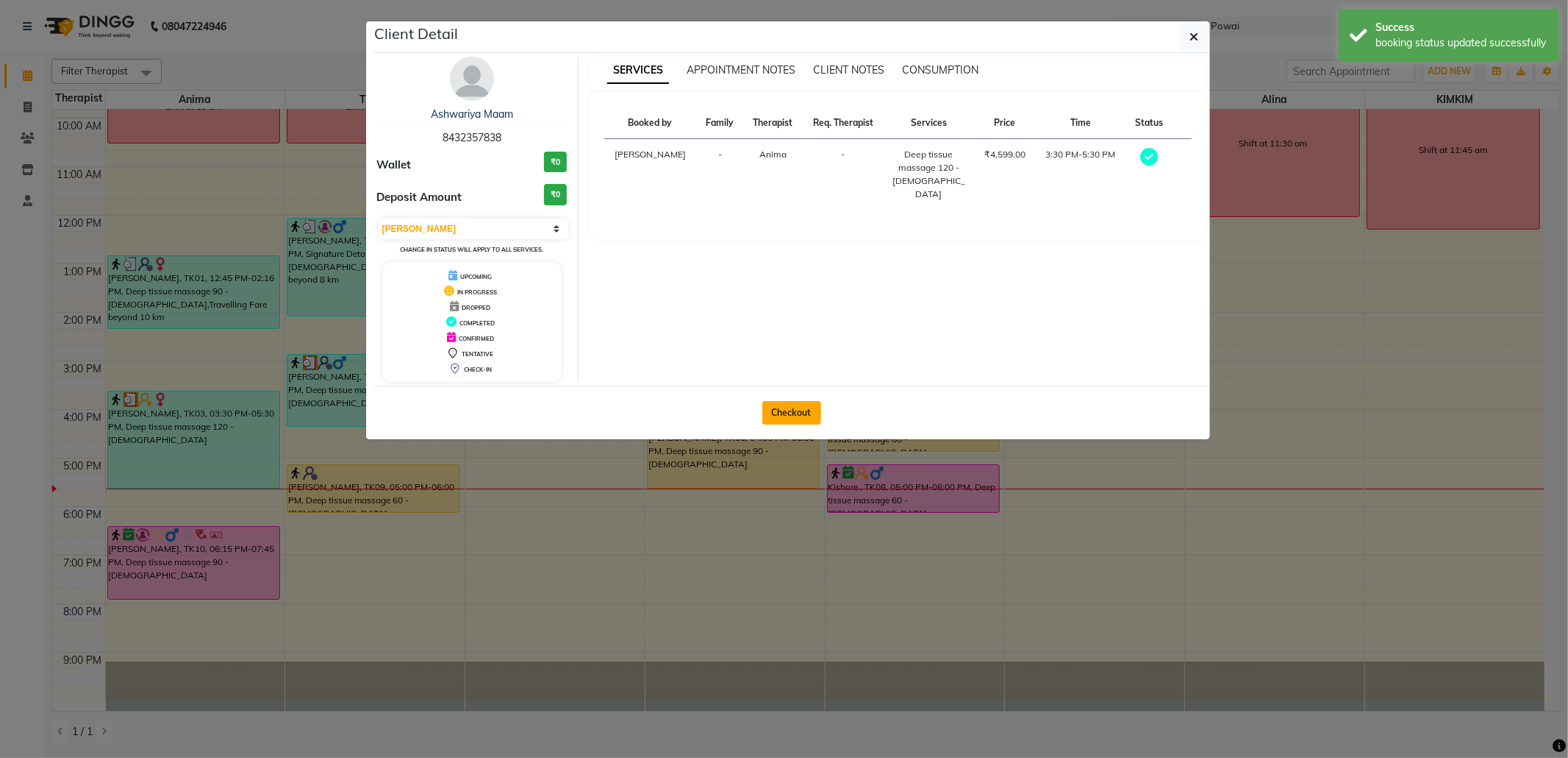
click at [800, 411] on button "Checkout" at bounding box center [792, 412] width 59 height 23
select select "682"
select select "service"
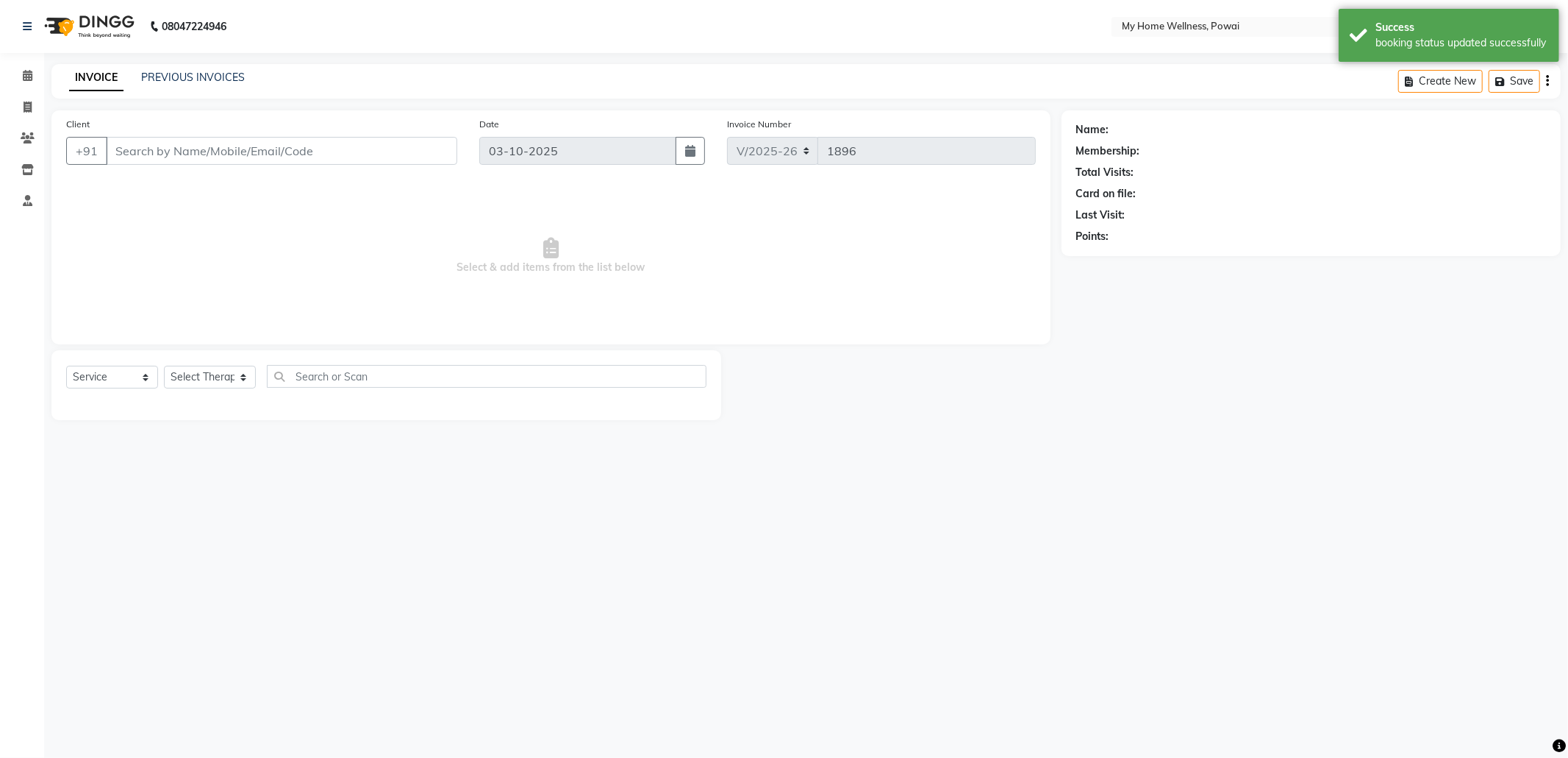
type input "84******38"
select select "89436"
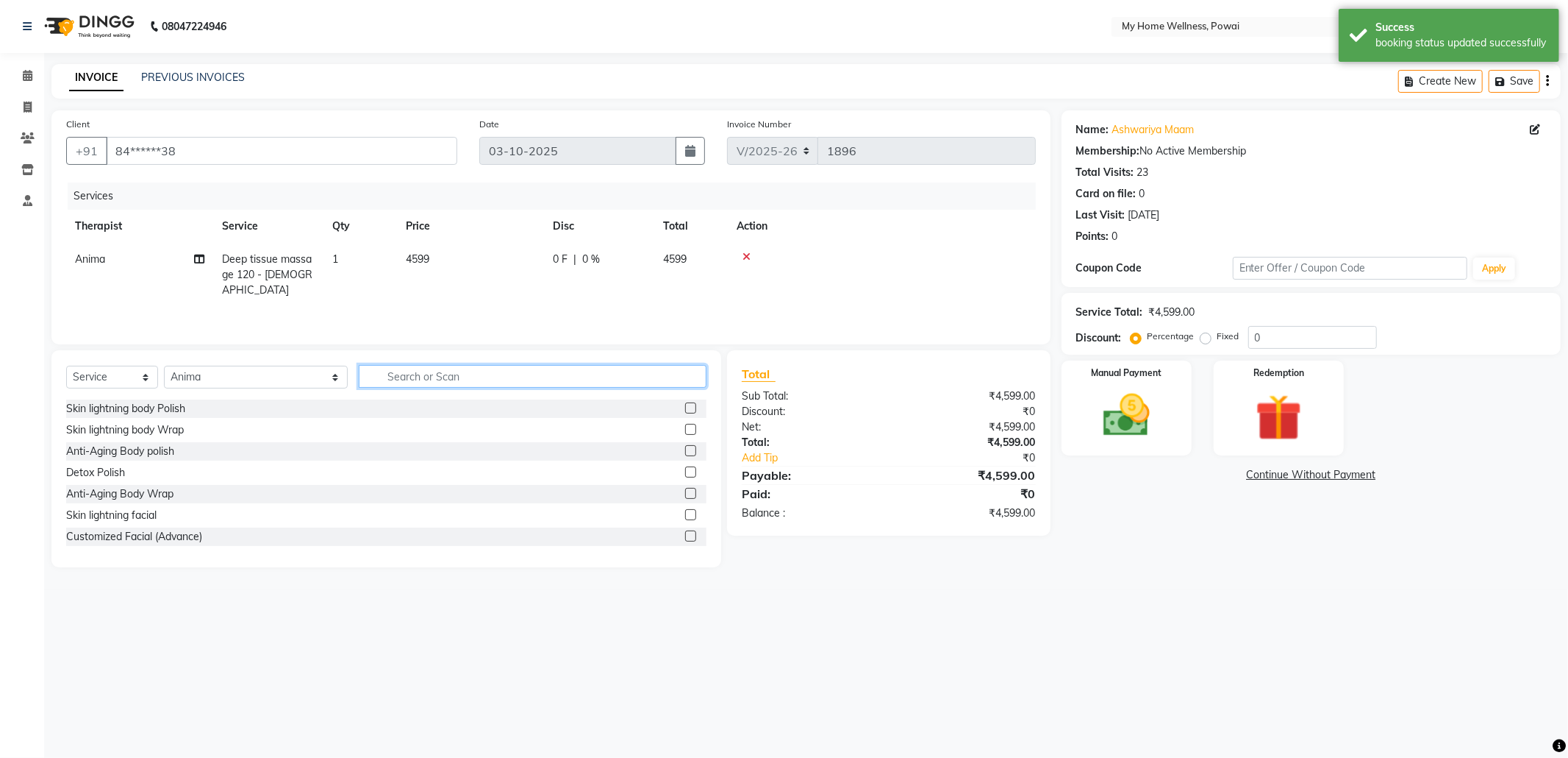
click at [358, 373] on input "text" at bounding box center [532, 376] width 348 height 23
type input "tr"
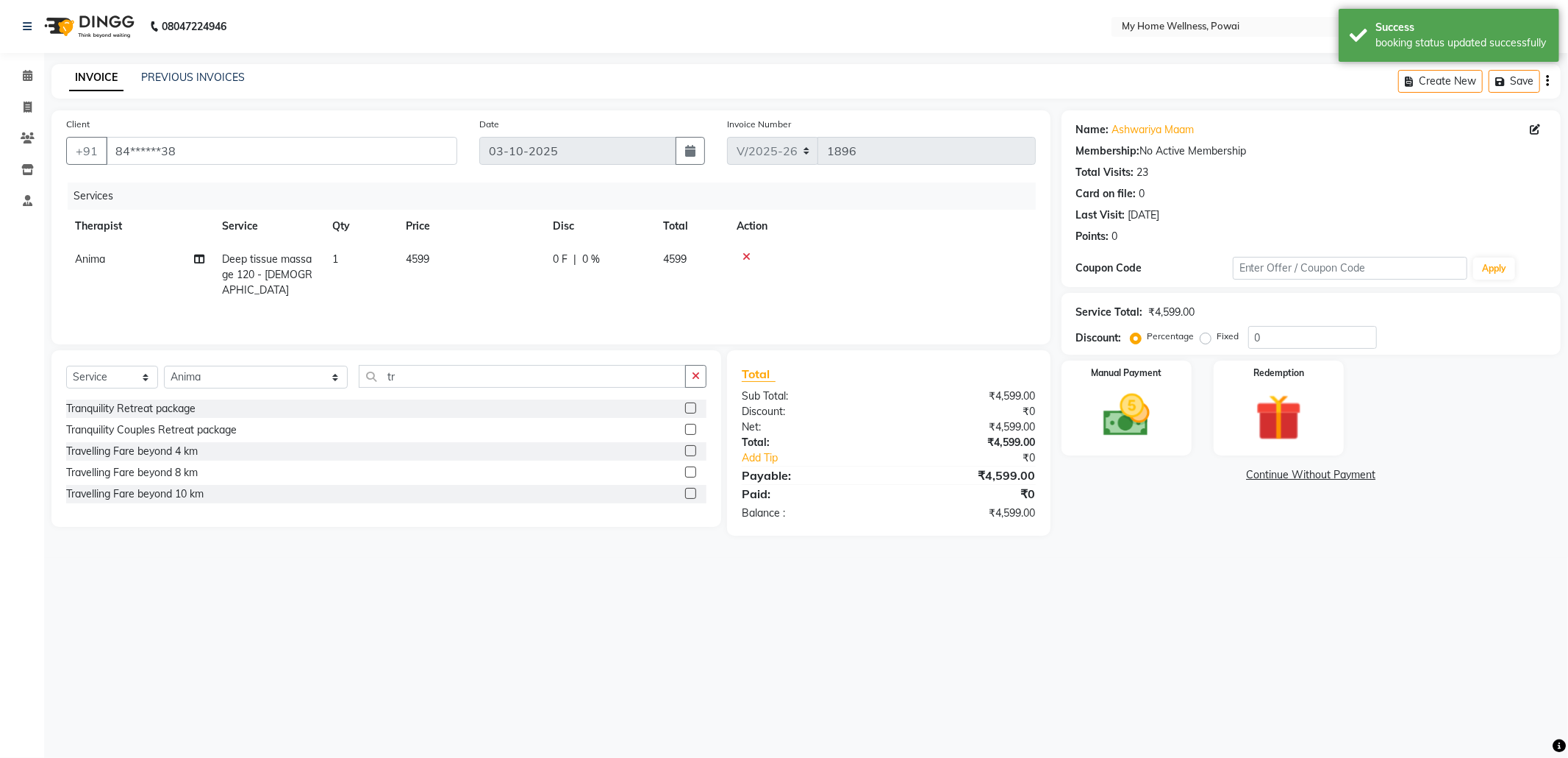
click at [689, 490] on label at bounding box center [690, 493] width 11 height 11
click at [689, 490] on input "checkbox" at bounding box center [689, 494] width 10 height 10
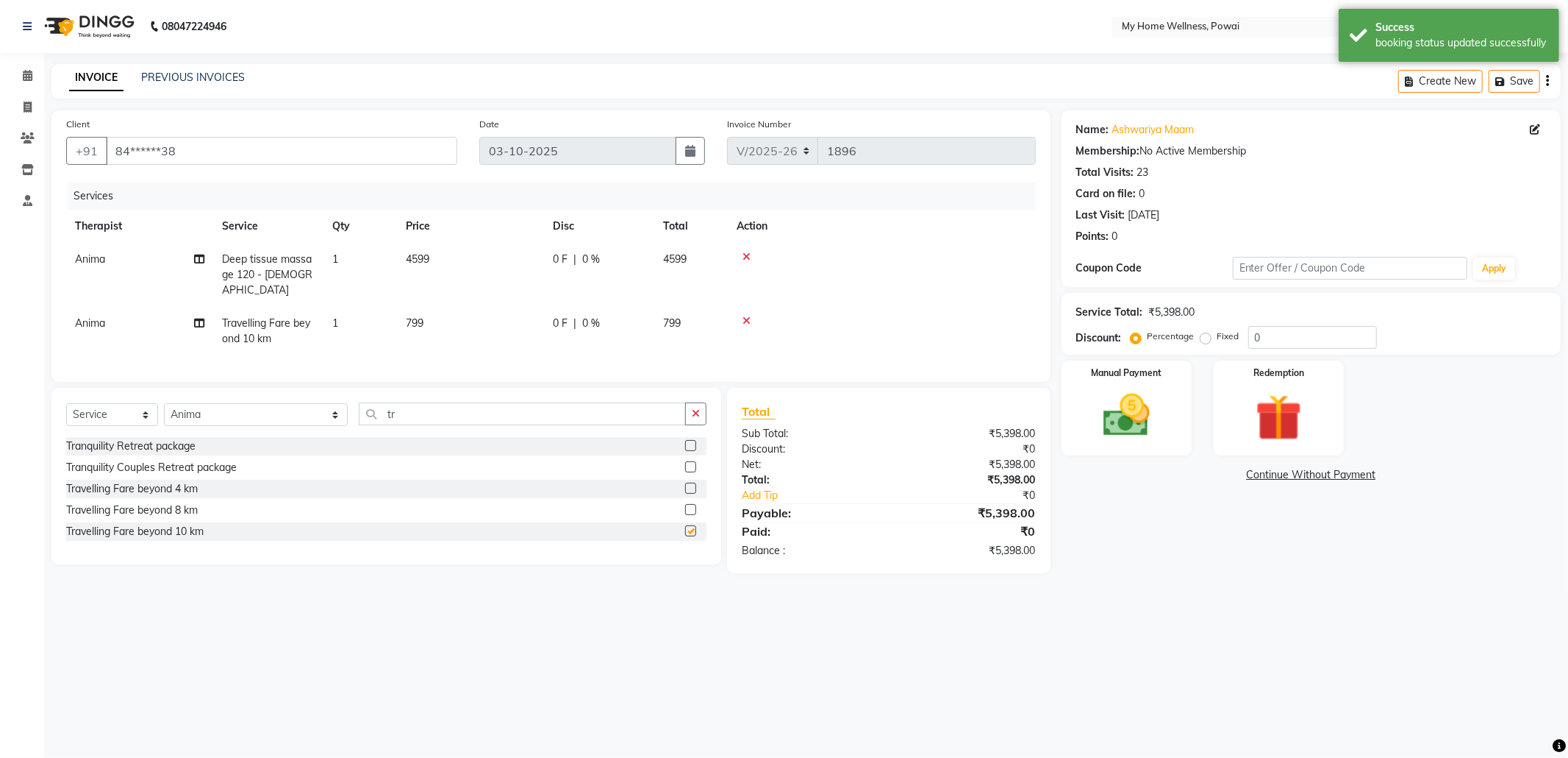
checkbox input "false"
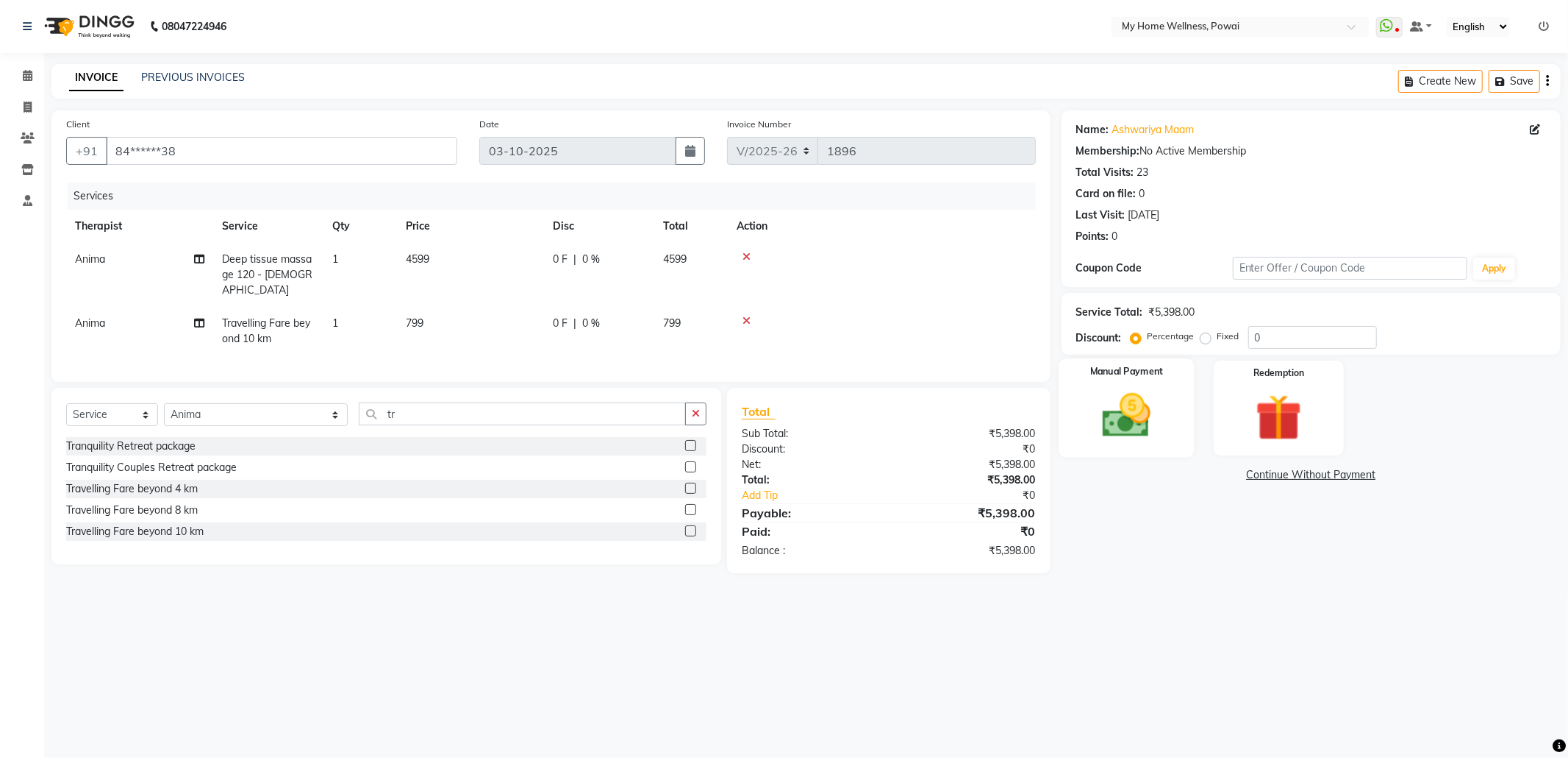
click at [1129, 431] on img at bounding box center [1126, 415] width 79 height 56
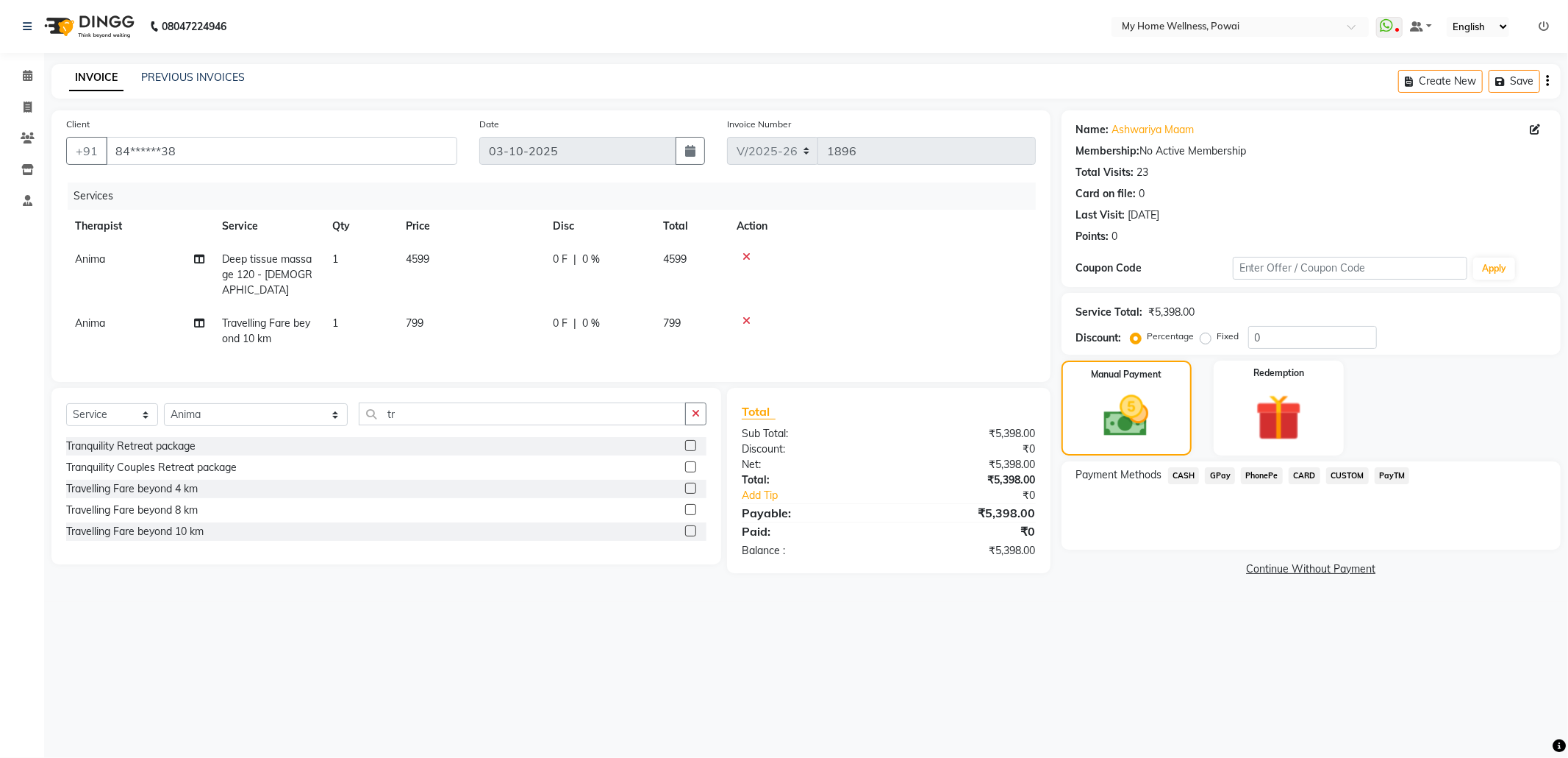
click at [1225, 480] on span "GPay" at bounding box center [1220, 476] width 30 height 17
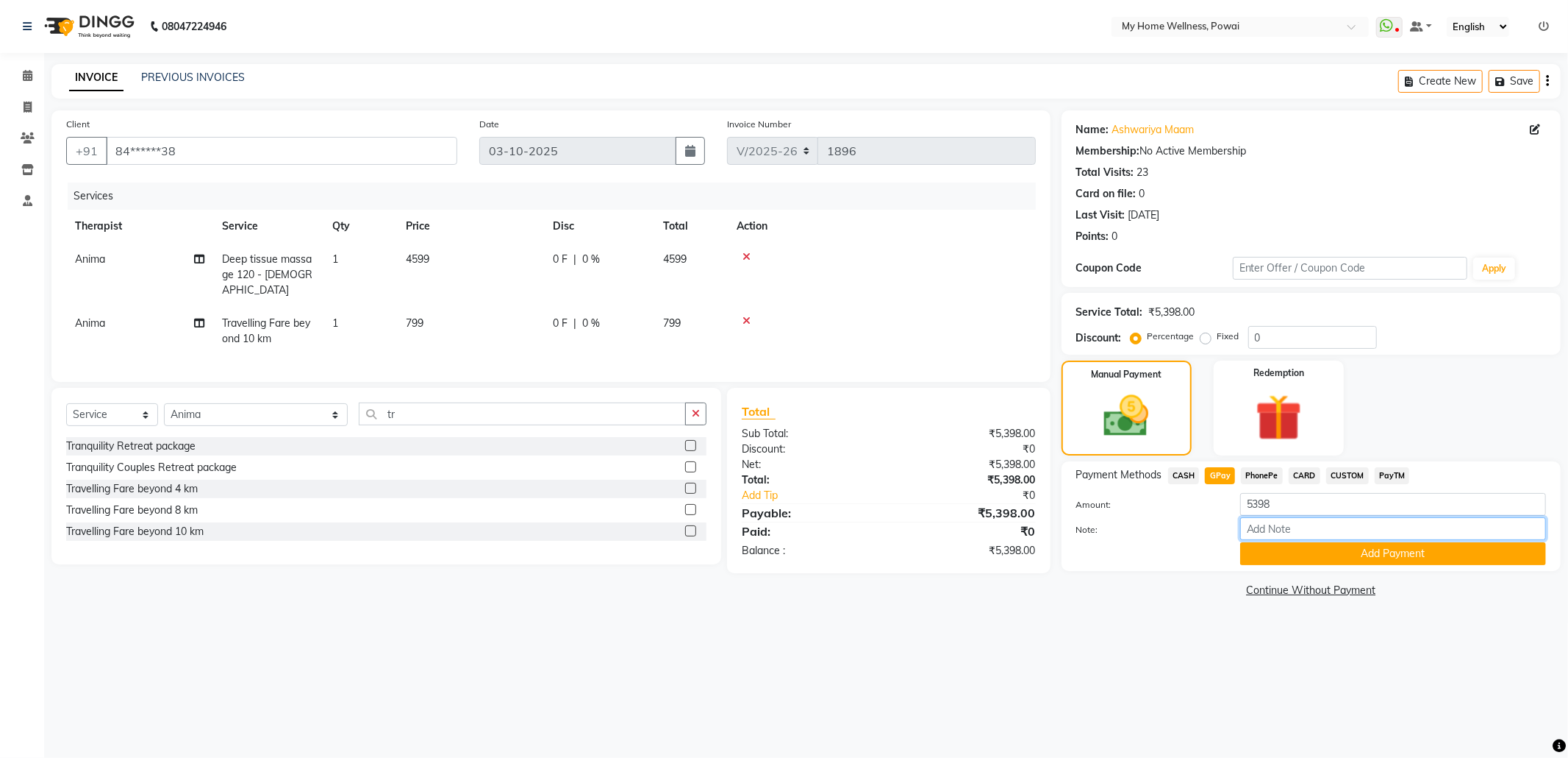
click at [1336, 524] on input "Note:" at bounding box center [1392, 528] width 306 height 23
type input "Company account"
click at [1379, 557] on button "Add Payment" at bounding box center [1392, 554] width 306 height 23
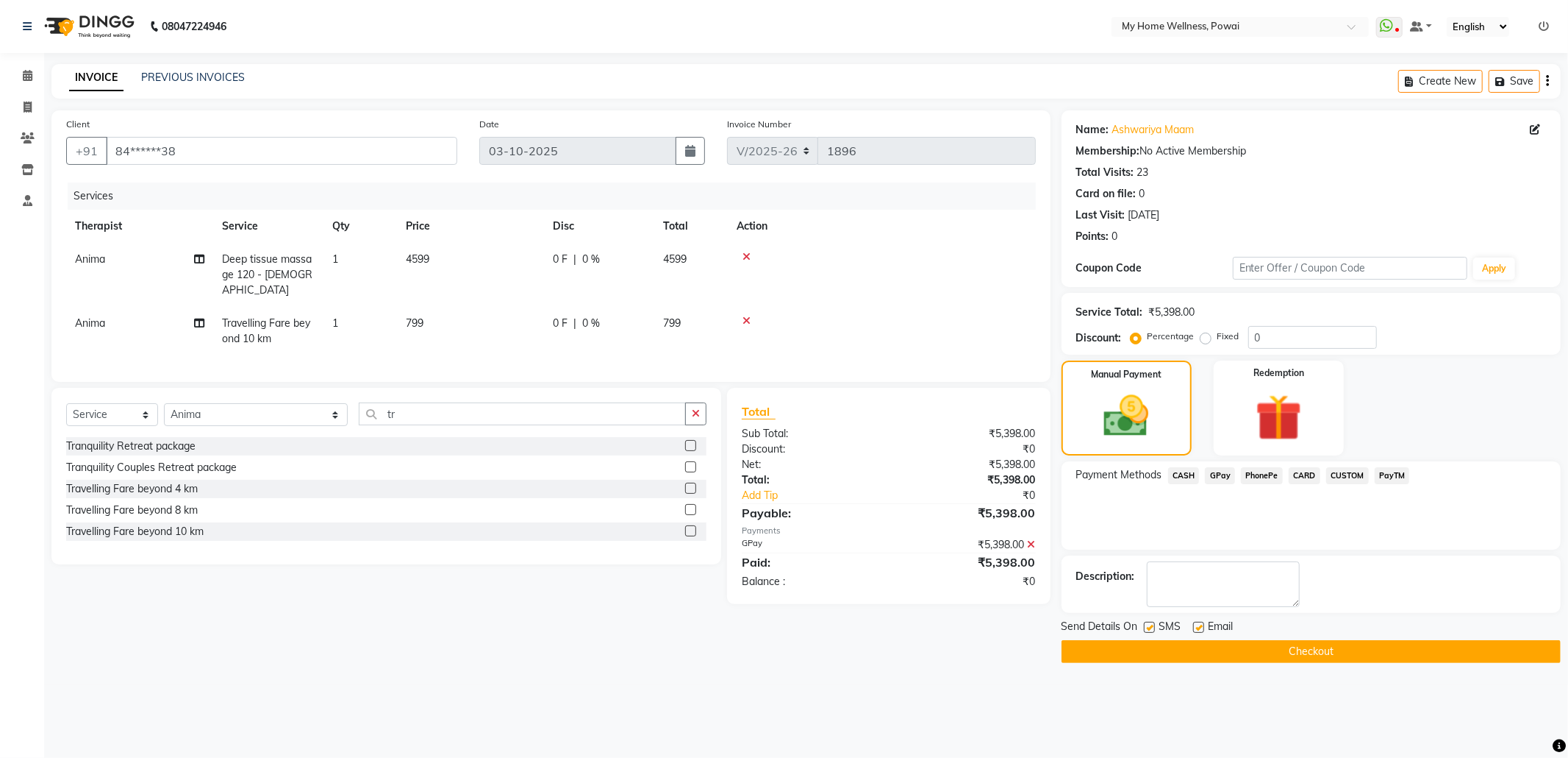
click at [1351, 653] on button "Checkout" at bounding box center [1311, 651] width 500 height 23
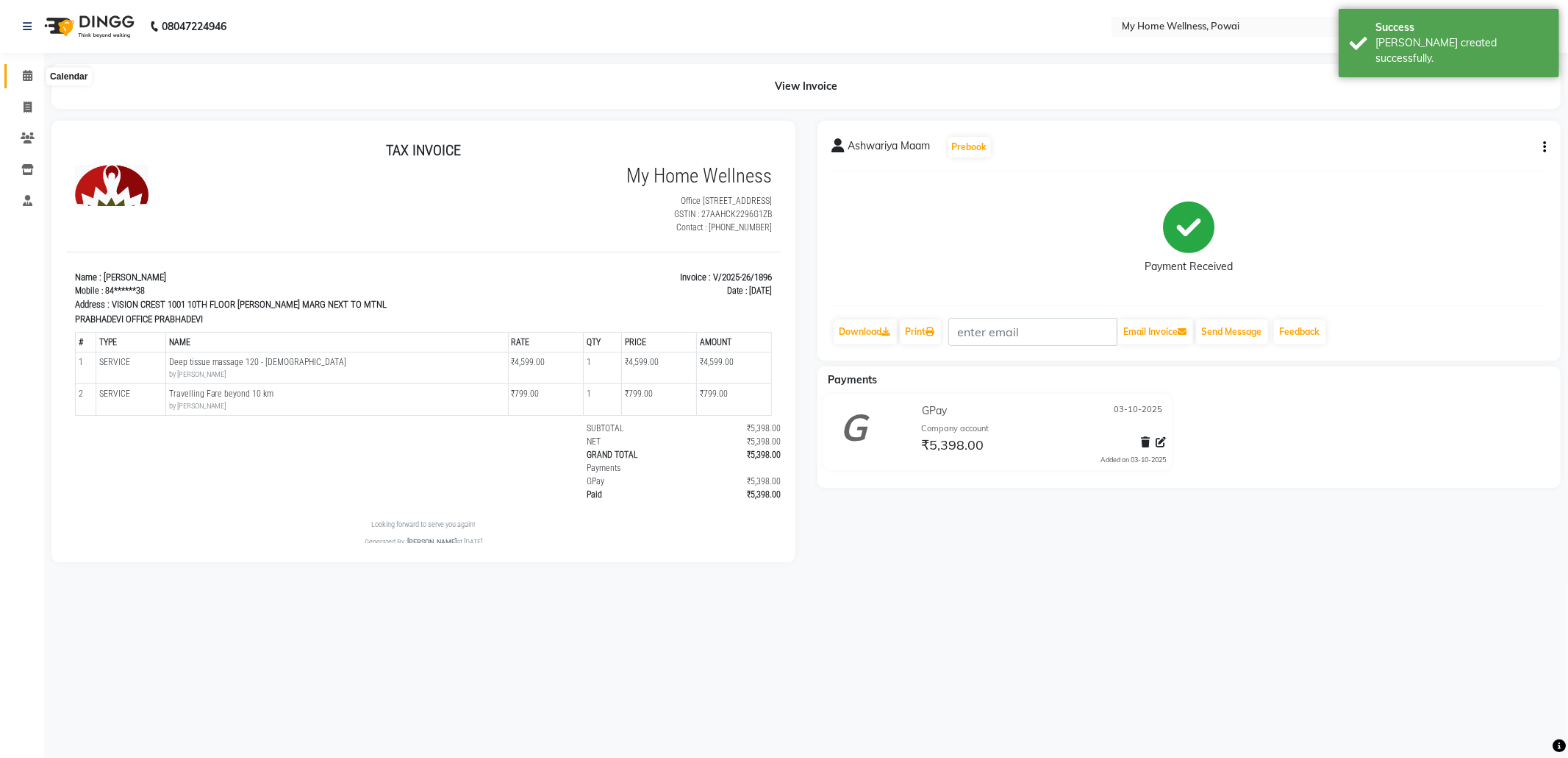
click at [25, 71] on icon at bounding box center [27, 75] width 10 height 11
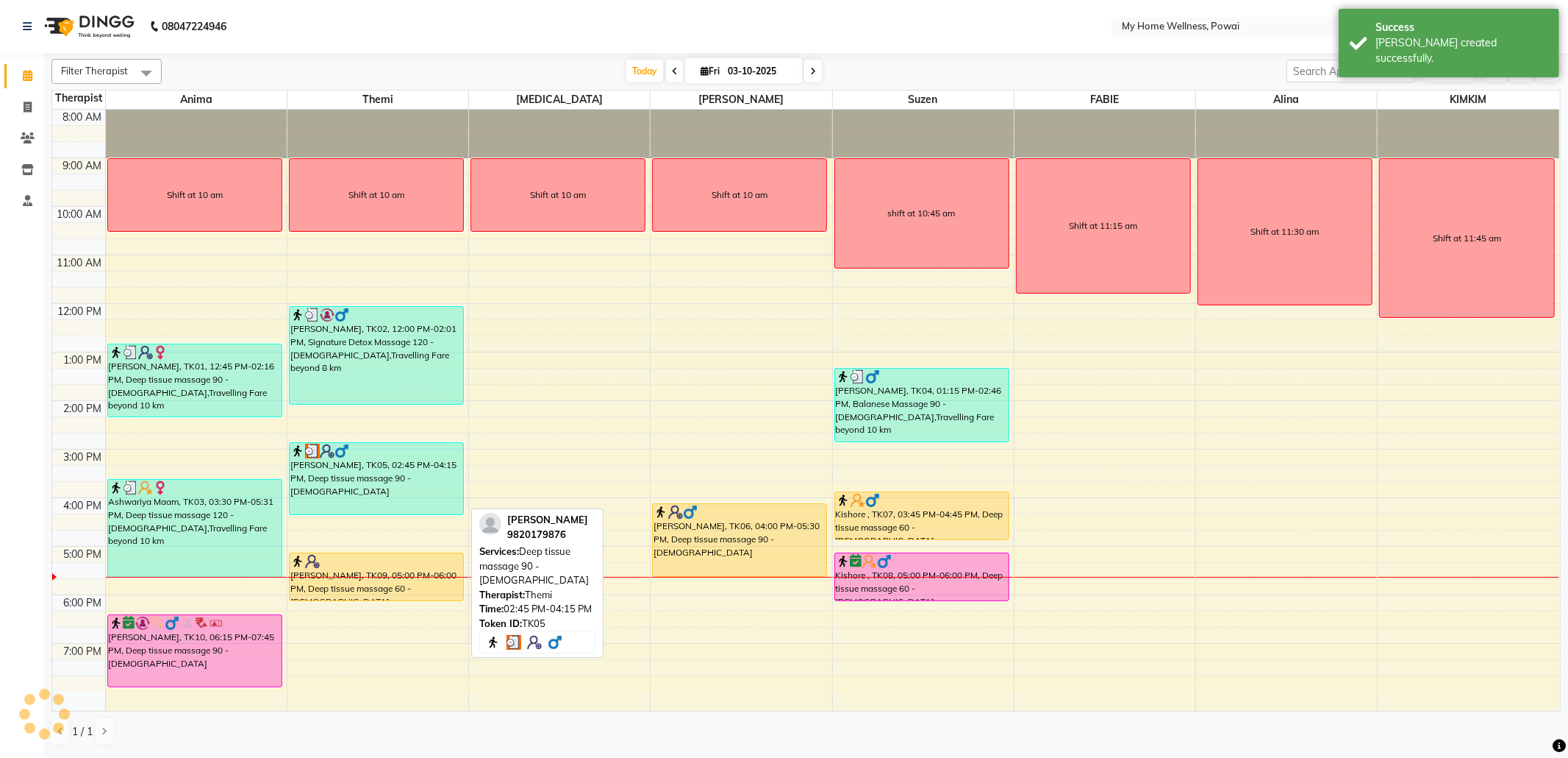
click at [416, 471] on div "[PERSON_NAME], TK05, 02:45 PM-04:15 PM, Deep tissue massage 90 - [DEMOGRAPHIC_D…" at bounding box center [377, 478] width 173 height 71
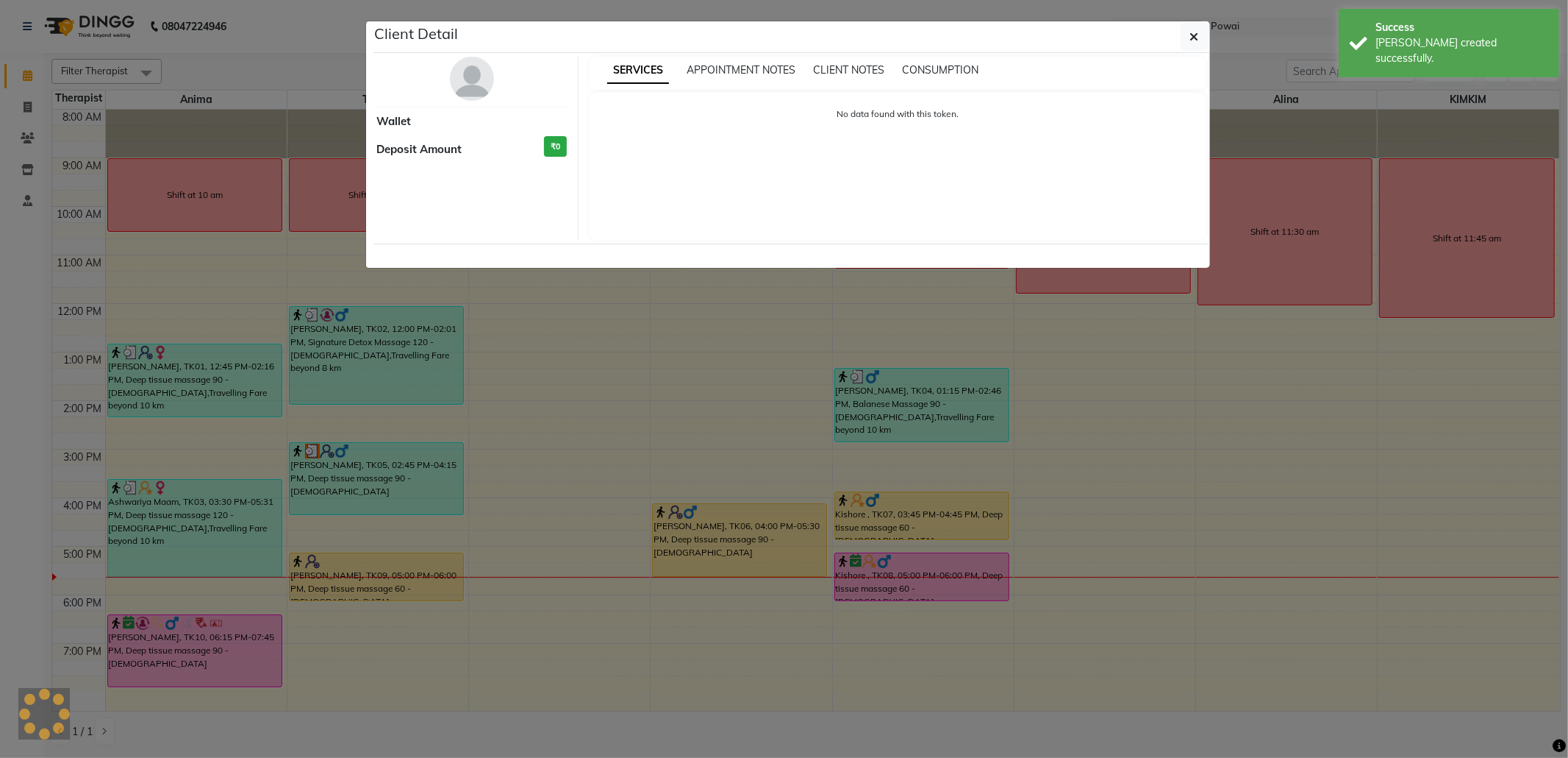
select select "3"
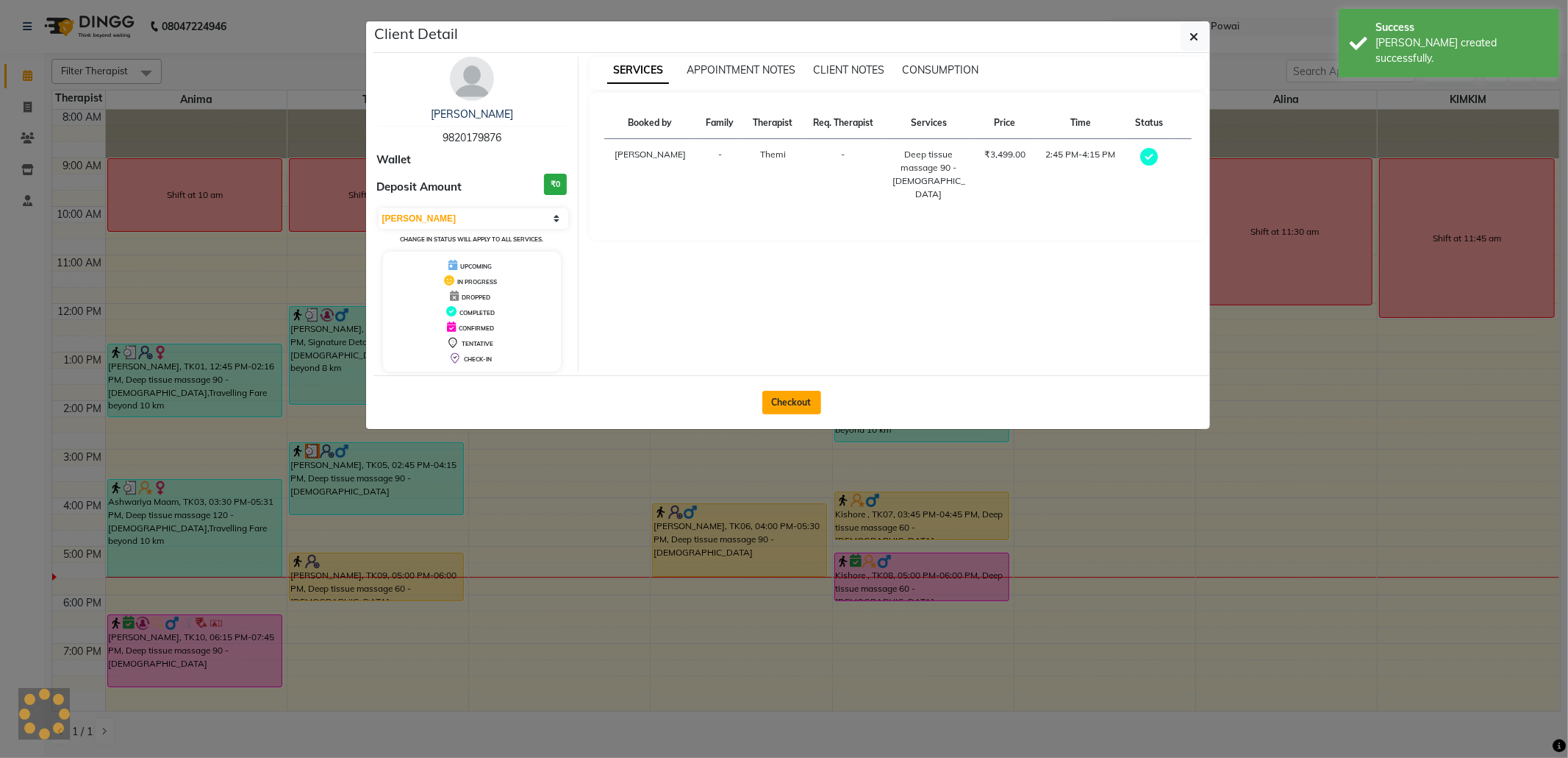
click at [806, 394] on button "Checkout" at bounding box center [792, 402] width 59 height 23
select select "service"
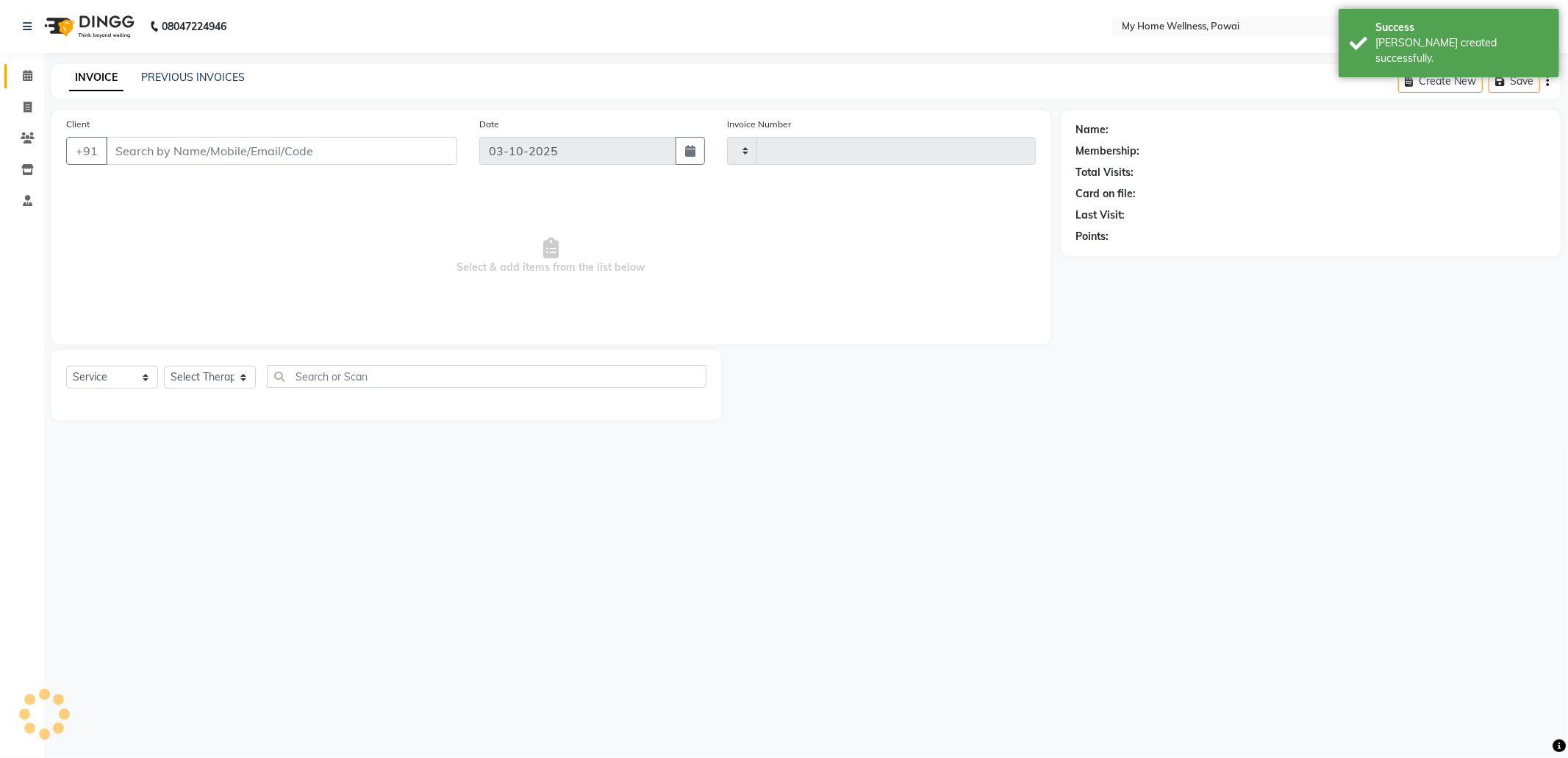
type input "1897"
select select "682"
type input "98******76"
select select "65929"
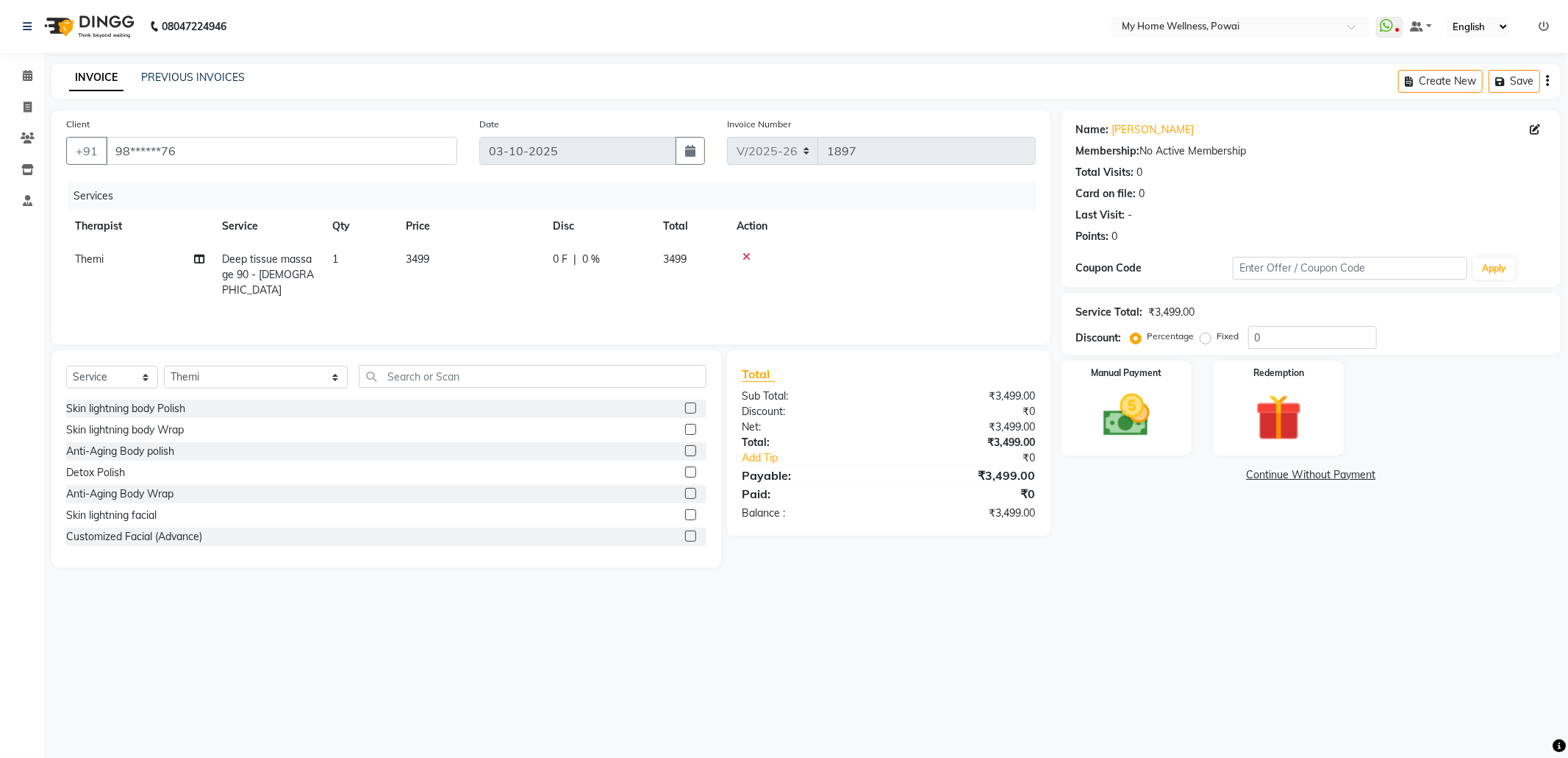
click at [255, 266] on span "Deep tissue massage 90 - [DEMOGRAPHIC_DATA]" at bounding box center [268, 274] width 92 height 44
select select "65929"
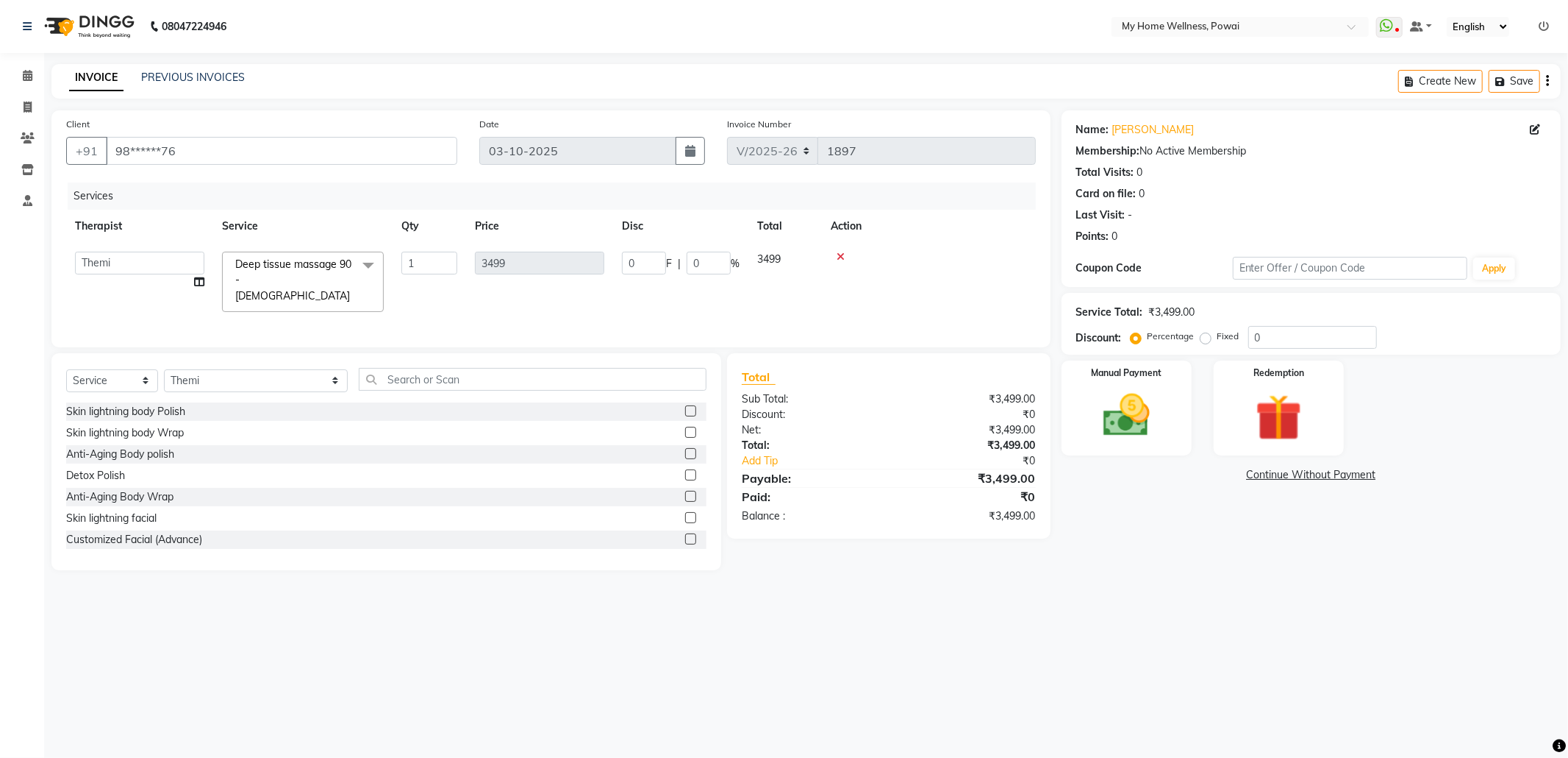
click at [369, 260] on span at bounding box center [368, 265] width 29 height 28
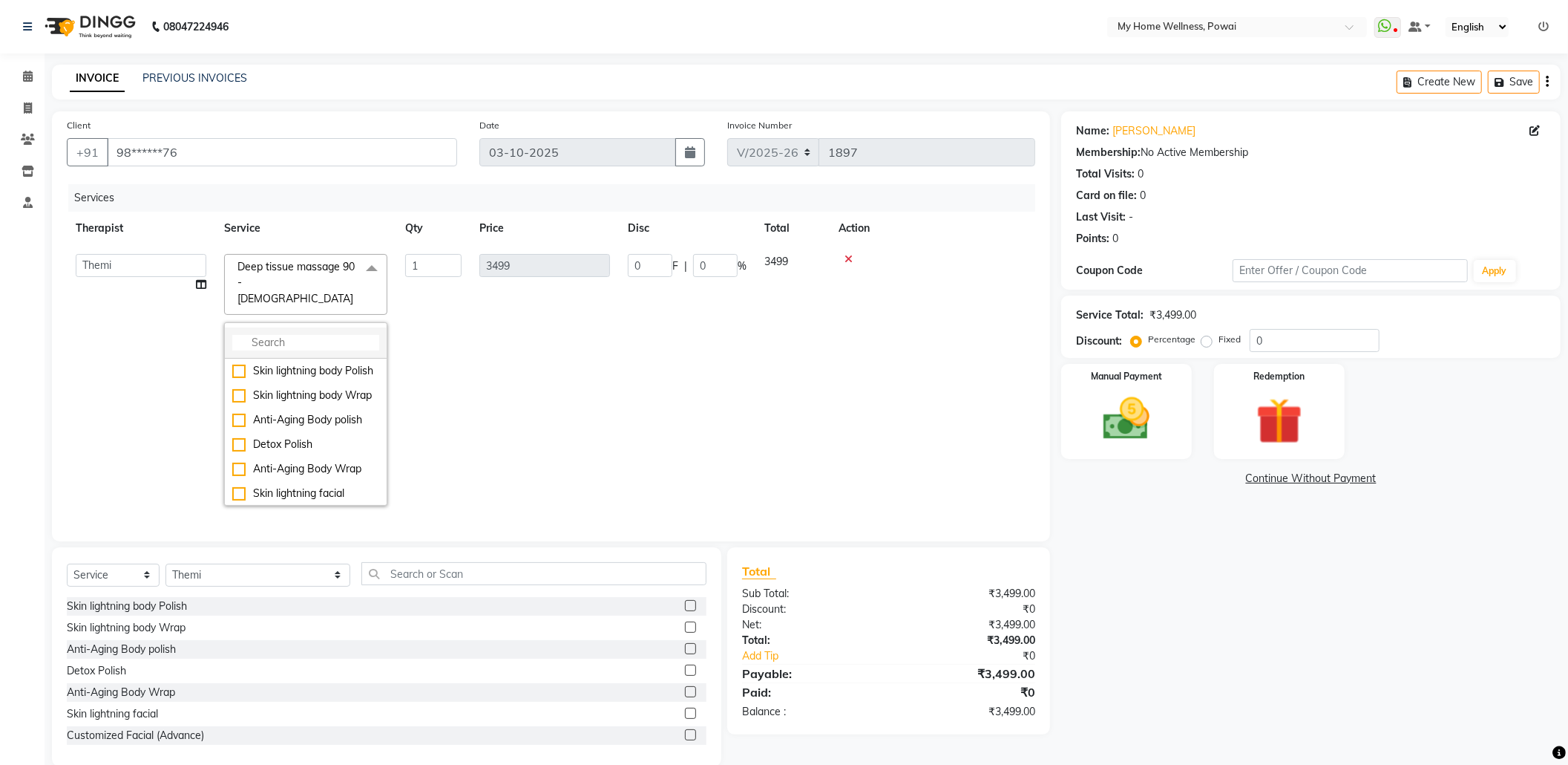
click at [339, 335] on input "multiselect-search" at bounding box center [306, 343] width 147 height 16
type input "t"
type input "[MEDICAL_DATA]"
click at [312, 452] on div "Balanese Massage 90 - [DEMOGRAPHIC_DATA]" at bounding box center [306, 459] width 147 height 31
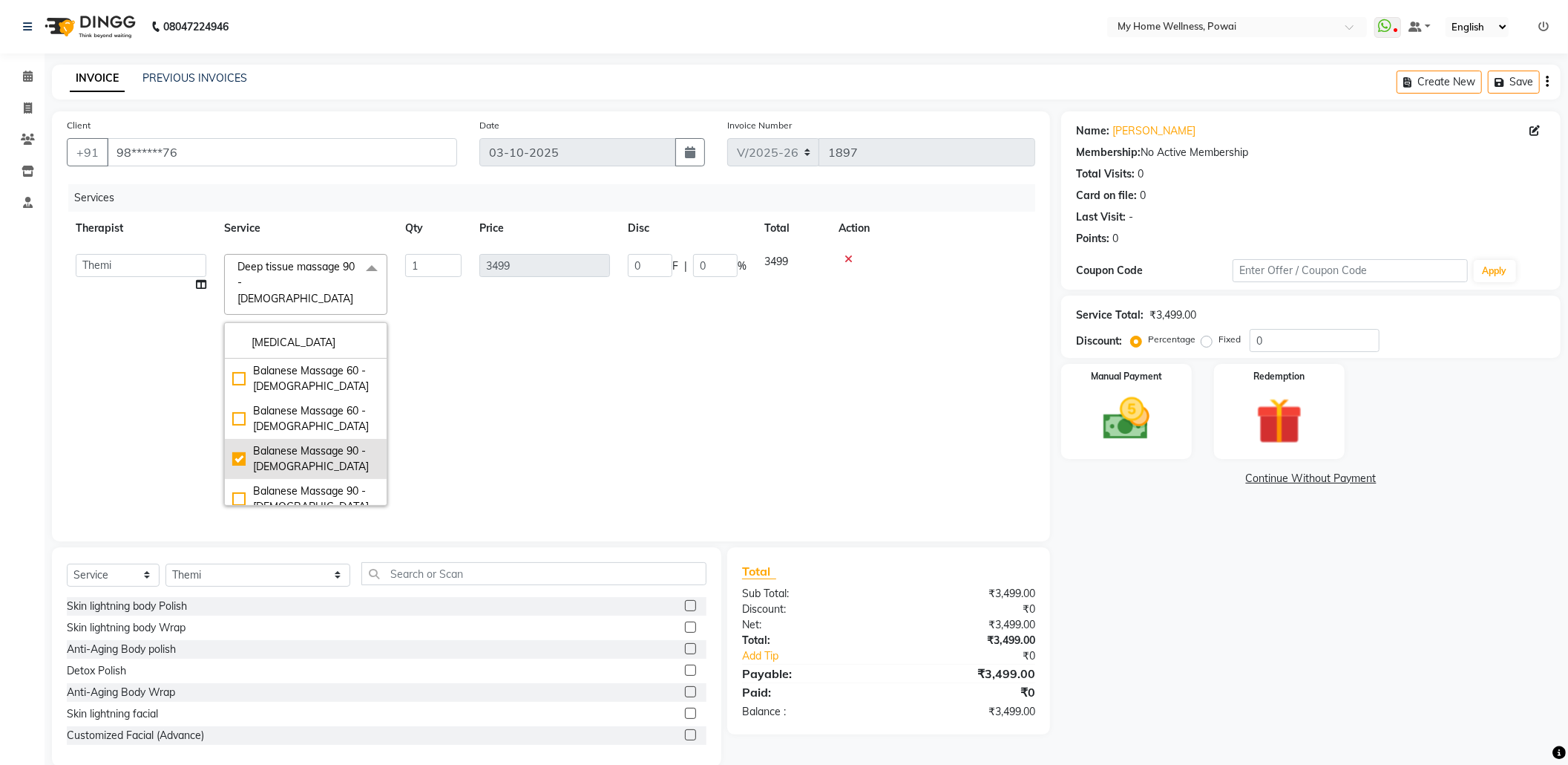
checkbox input "true"
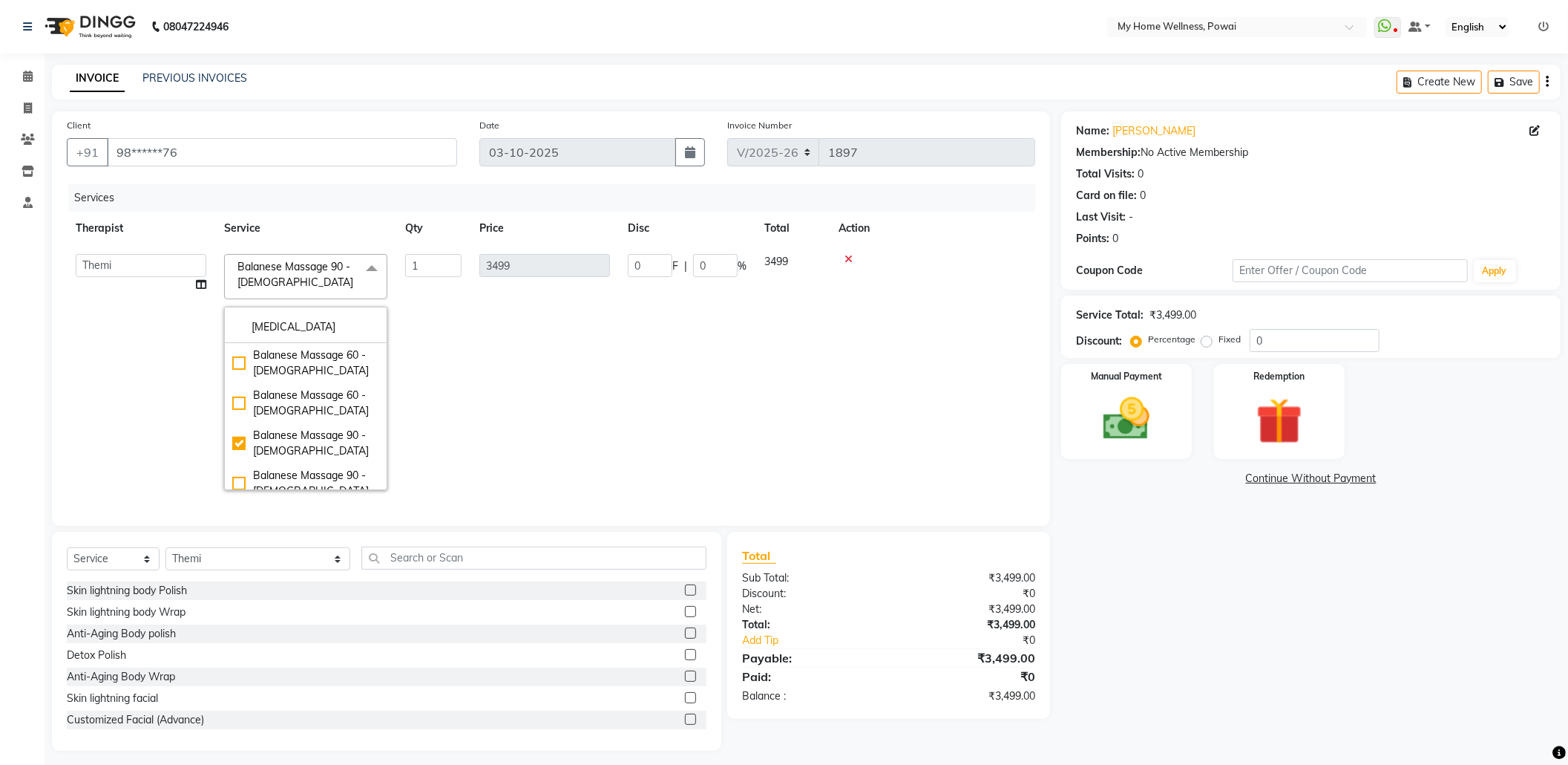
click at [515, 441] on td "3499" at bounding box center [545, 372] width 149 height 254
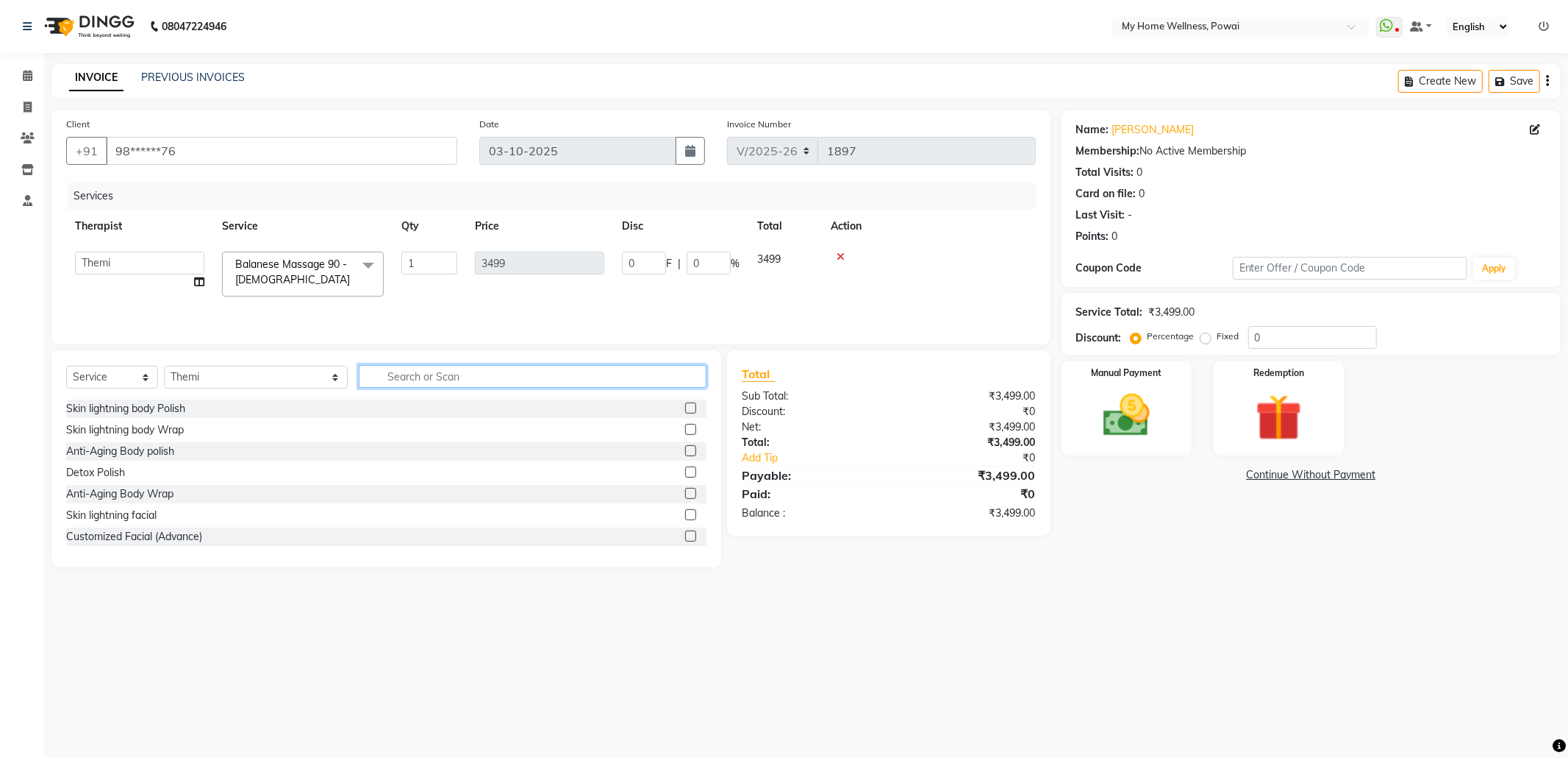
click at [455, 381] on input "text" at bounding box center [532, 376] width 348 height 23
type input "tr"
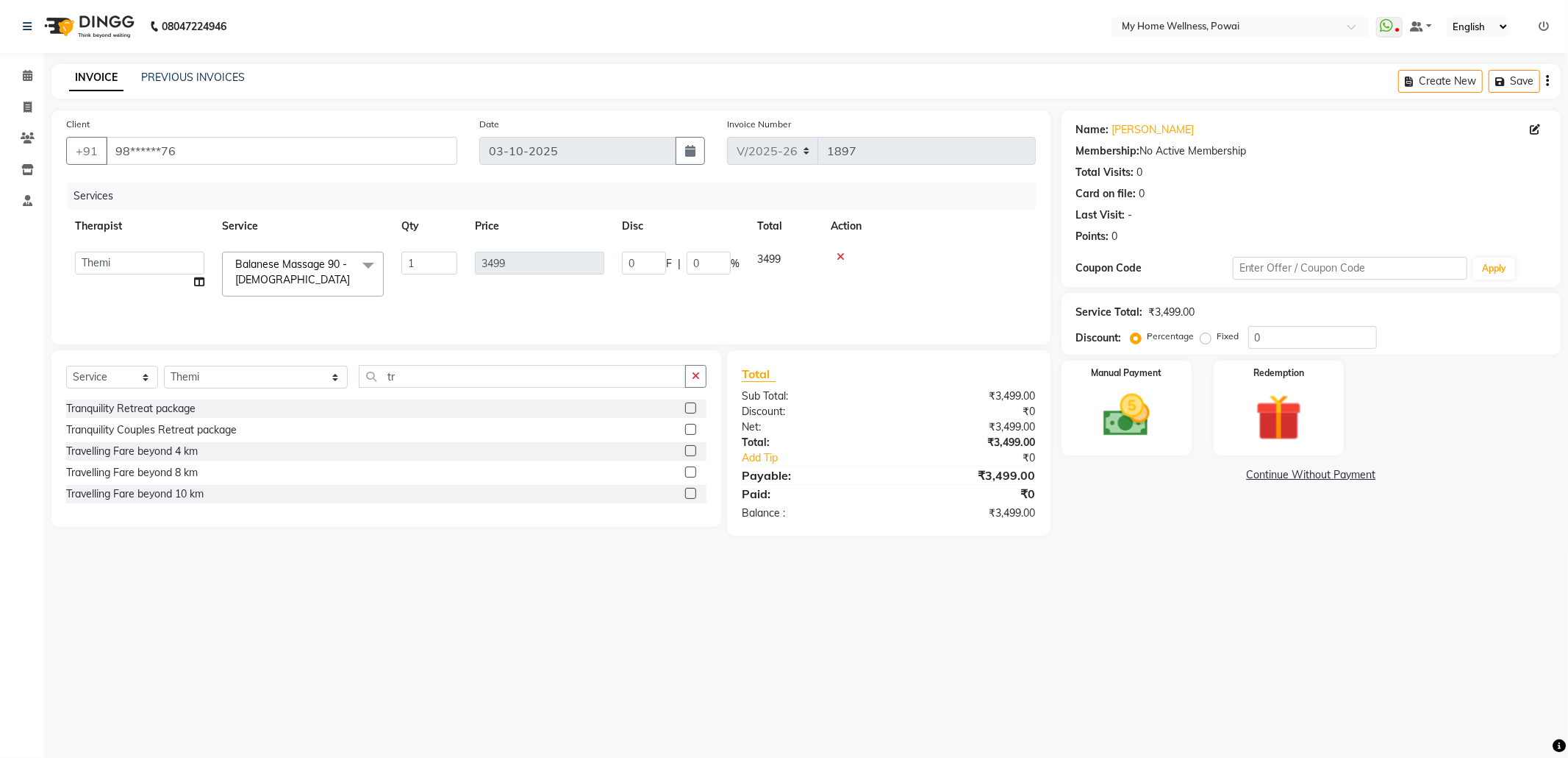
click at [693, 476] on label at bounding box center [690, 471] width 11 height 11
click at [693, 476] on input "checkbox" at bounding box center [689, 472] width 10 height 10
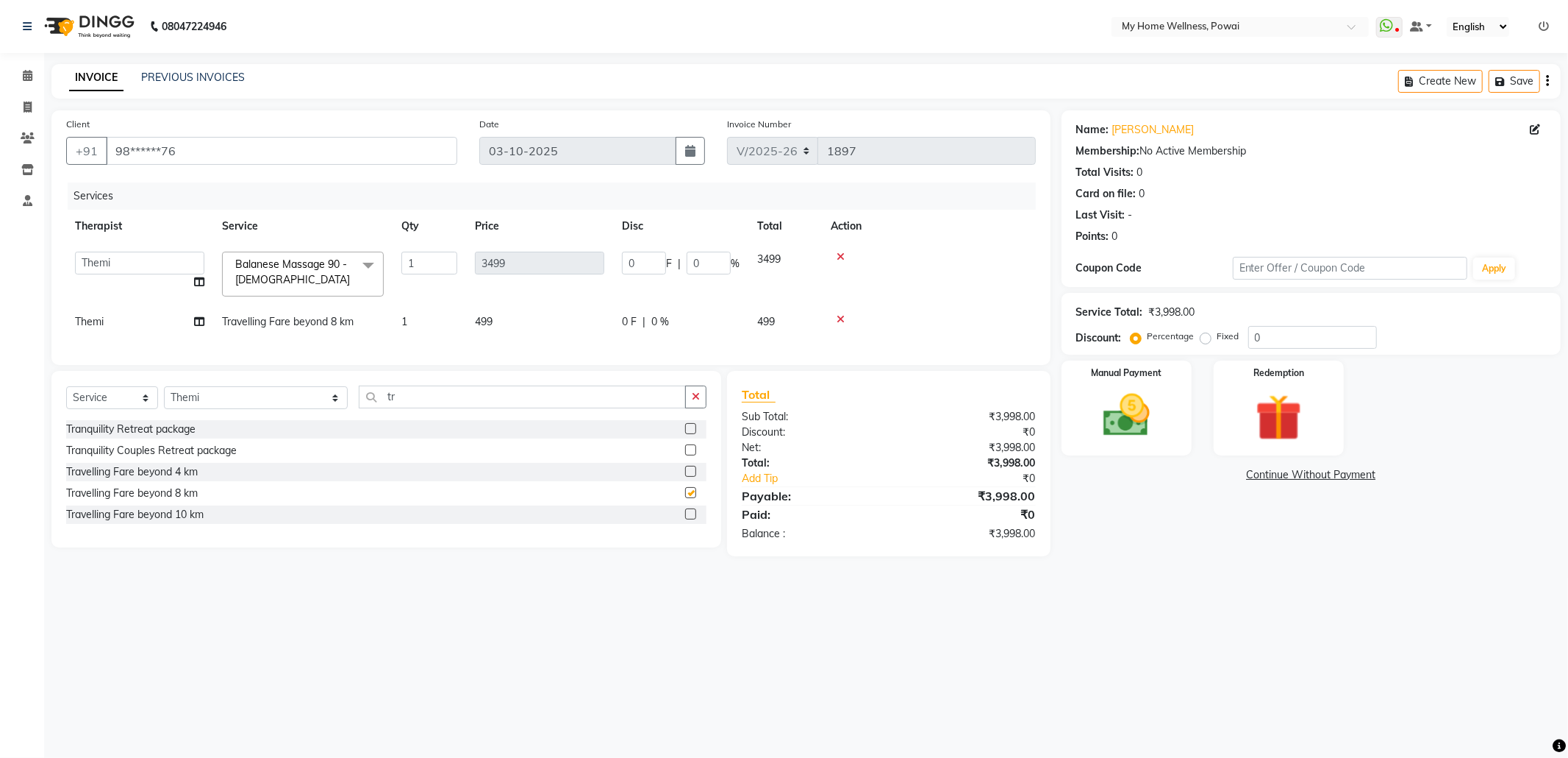
checkbox input "false"
click at [1171, 421] on div "Manual Payment" at bounding box center [1126, 408] width 135 height 99
click at [1183, 475] on span "CASH" at bounding box center [1184, 476] width 32 height 17
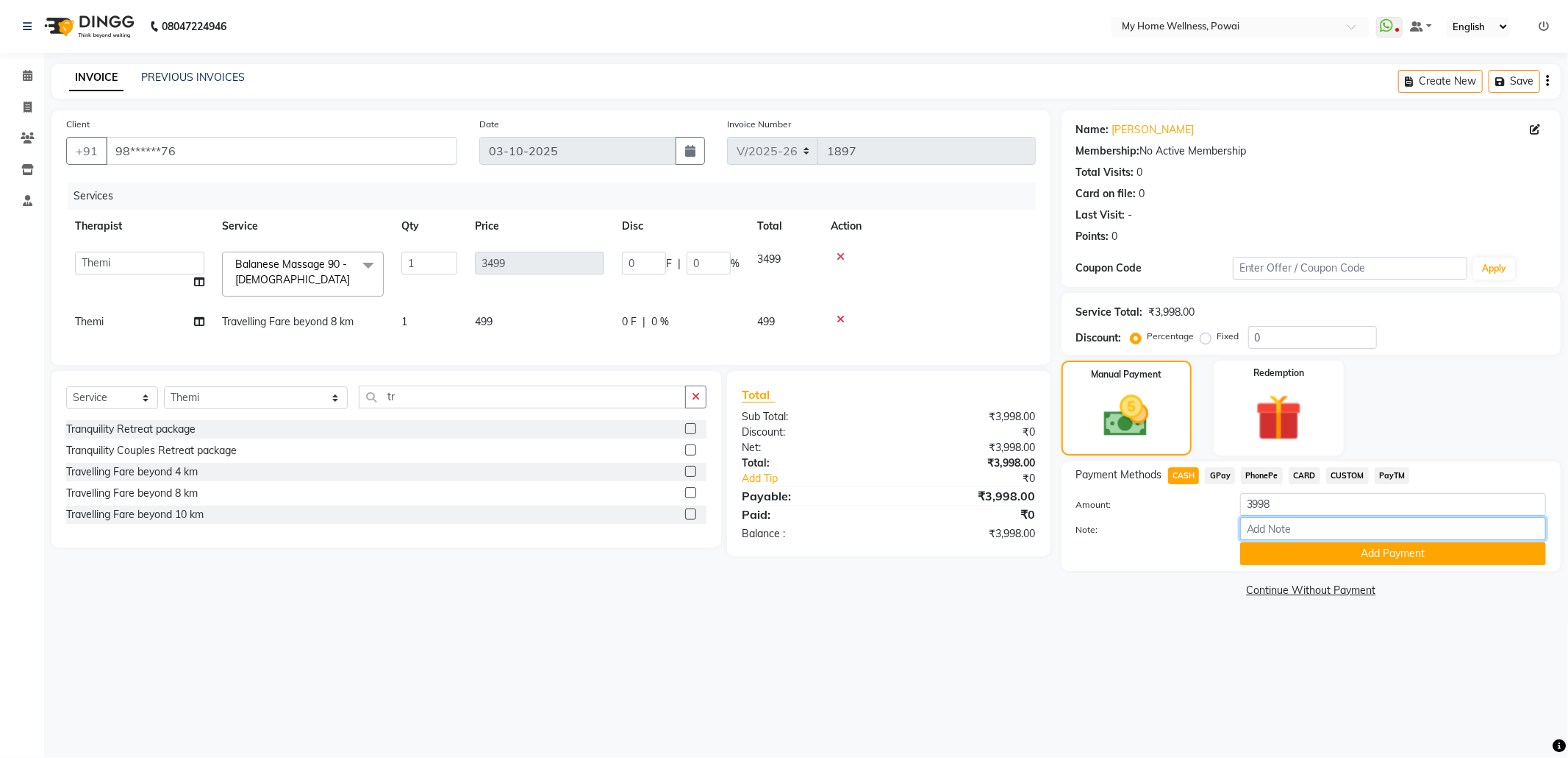
click at [1289, 531] on input "Note:" at bounding box center [1392, 528] width 306 height 23
type input "THEMI"
click at [1377, 560] on button "Add Payment" at bounding box center [1392, 554] width 306 height 23
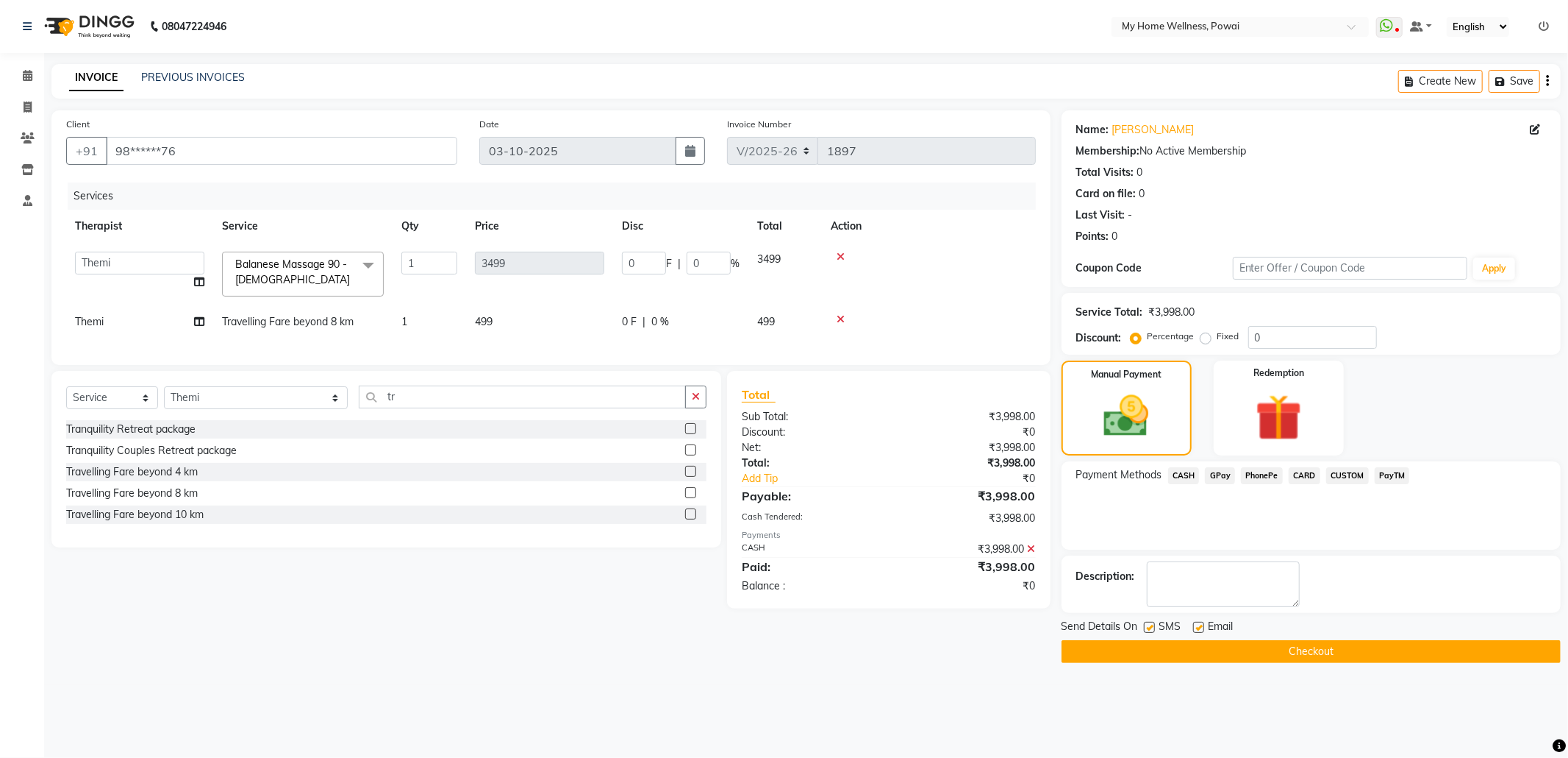
click at [1338, 649] on button "Checkout" at bounding box center [1311, 651] width 500 height 23
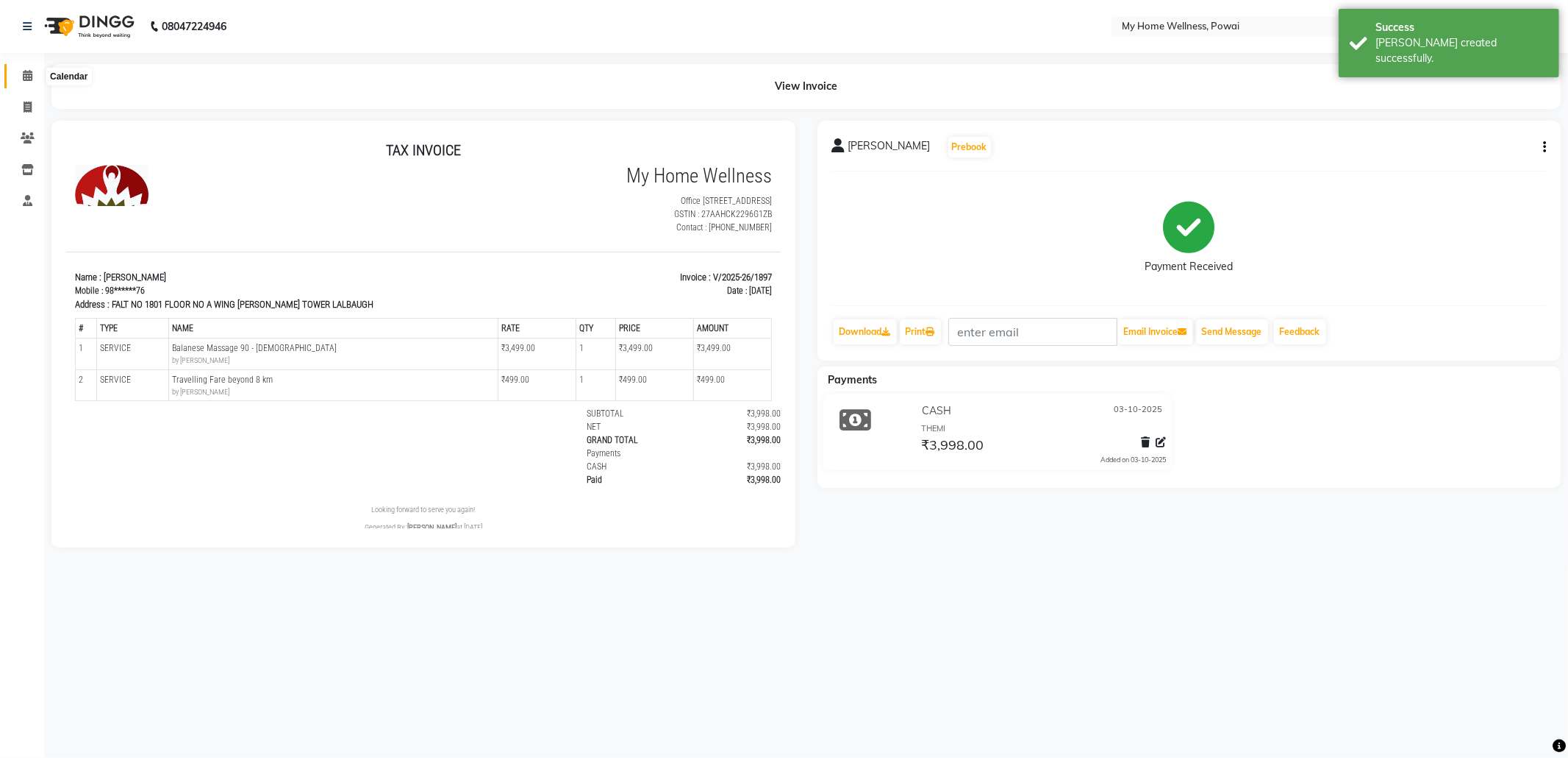
click at [30, 76] on icon at bounding box center [27, 75] width 10 height 11
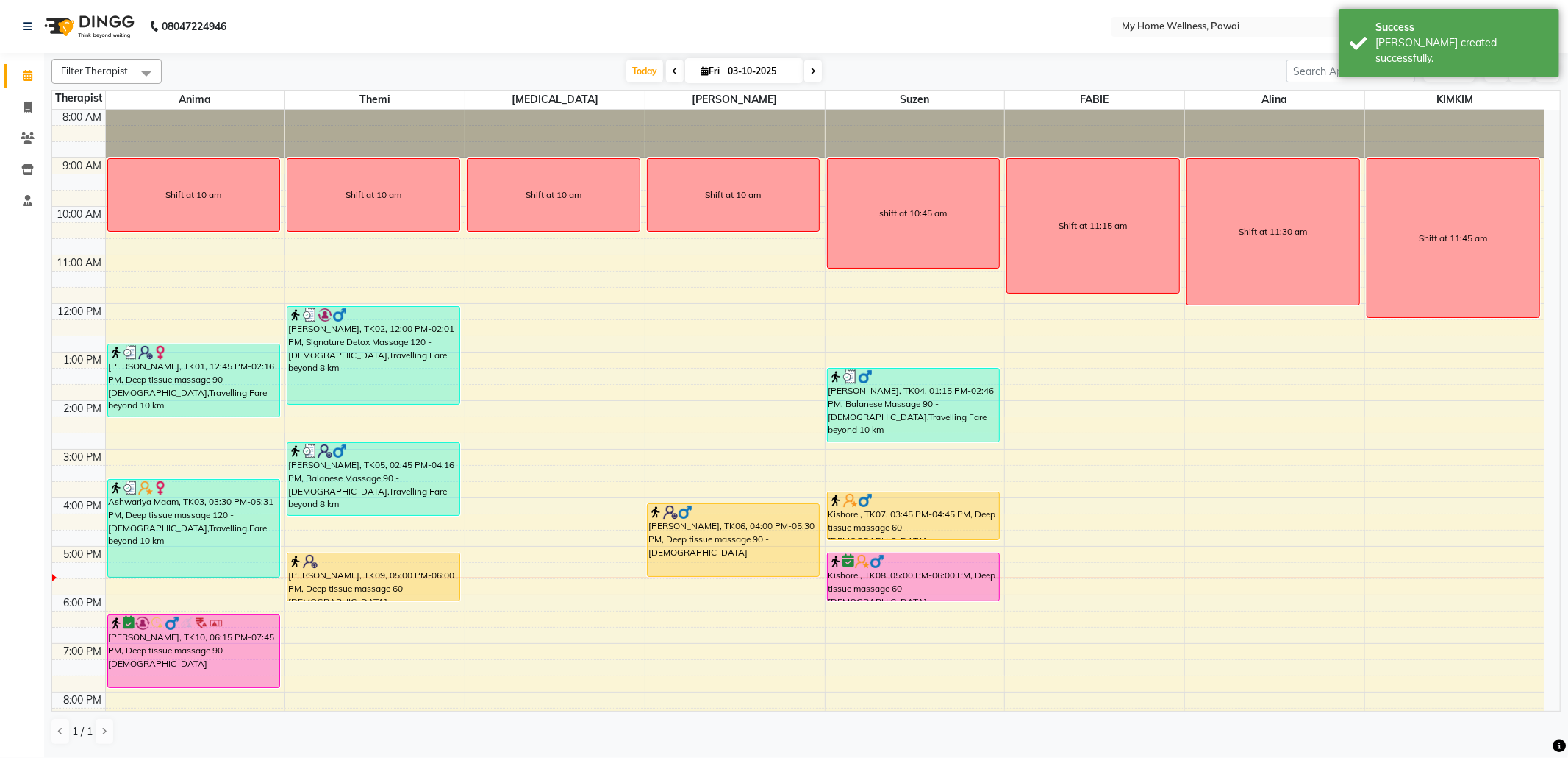
scroll to position [88, 0]
